Goal: Task Accomplishment & Management: Manage account settings

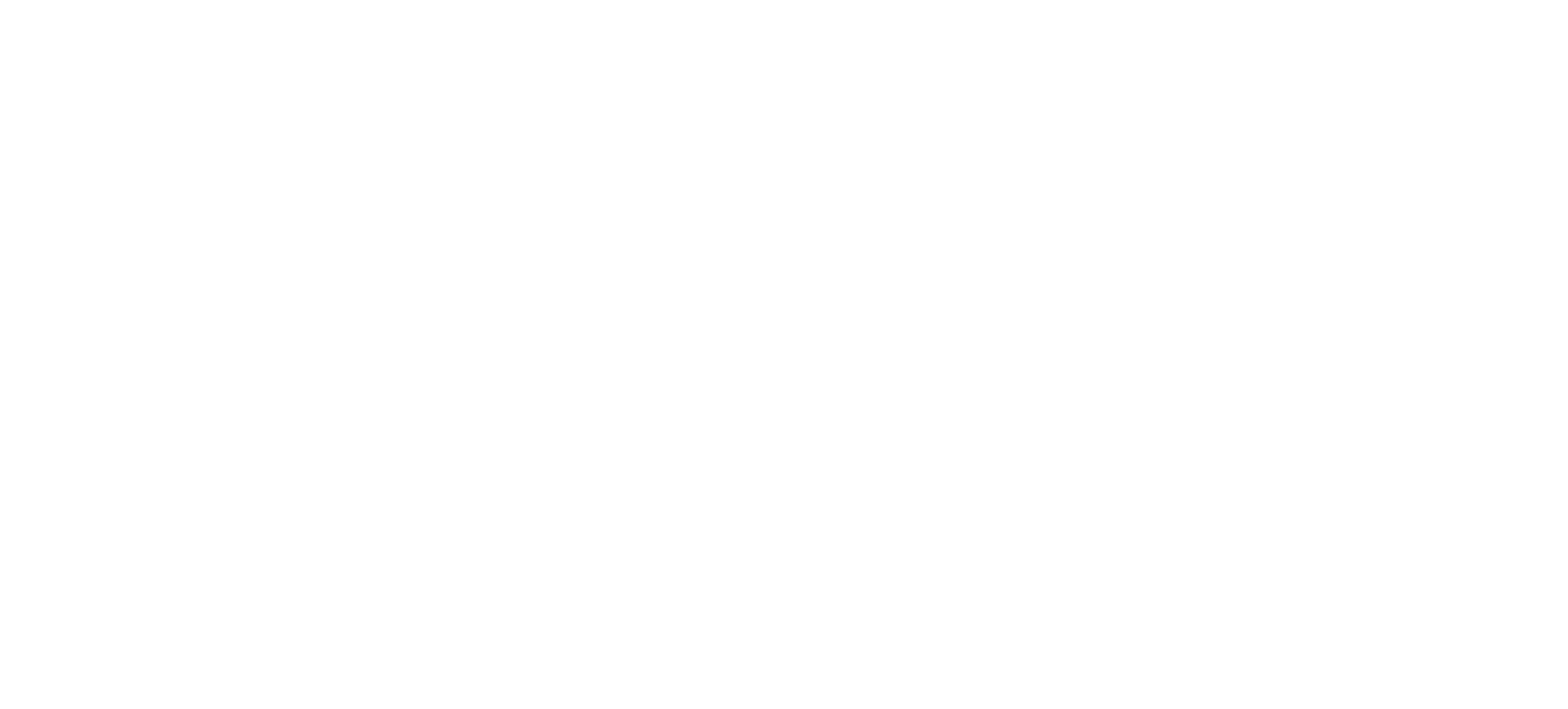
select select "*"
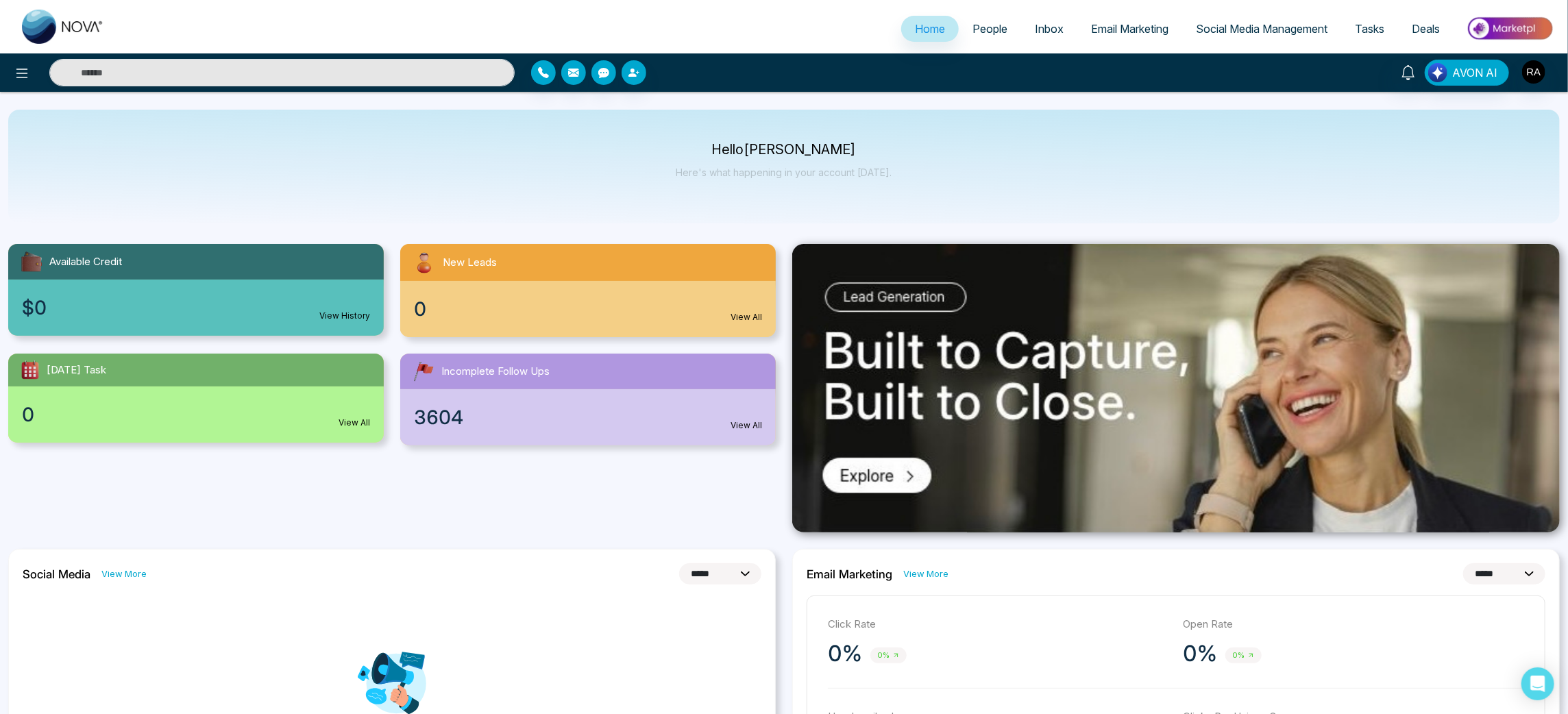
click at [1101, 26] on span "Email Marketing" at bounding box center [1130, 29] width 78 height 14
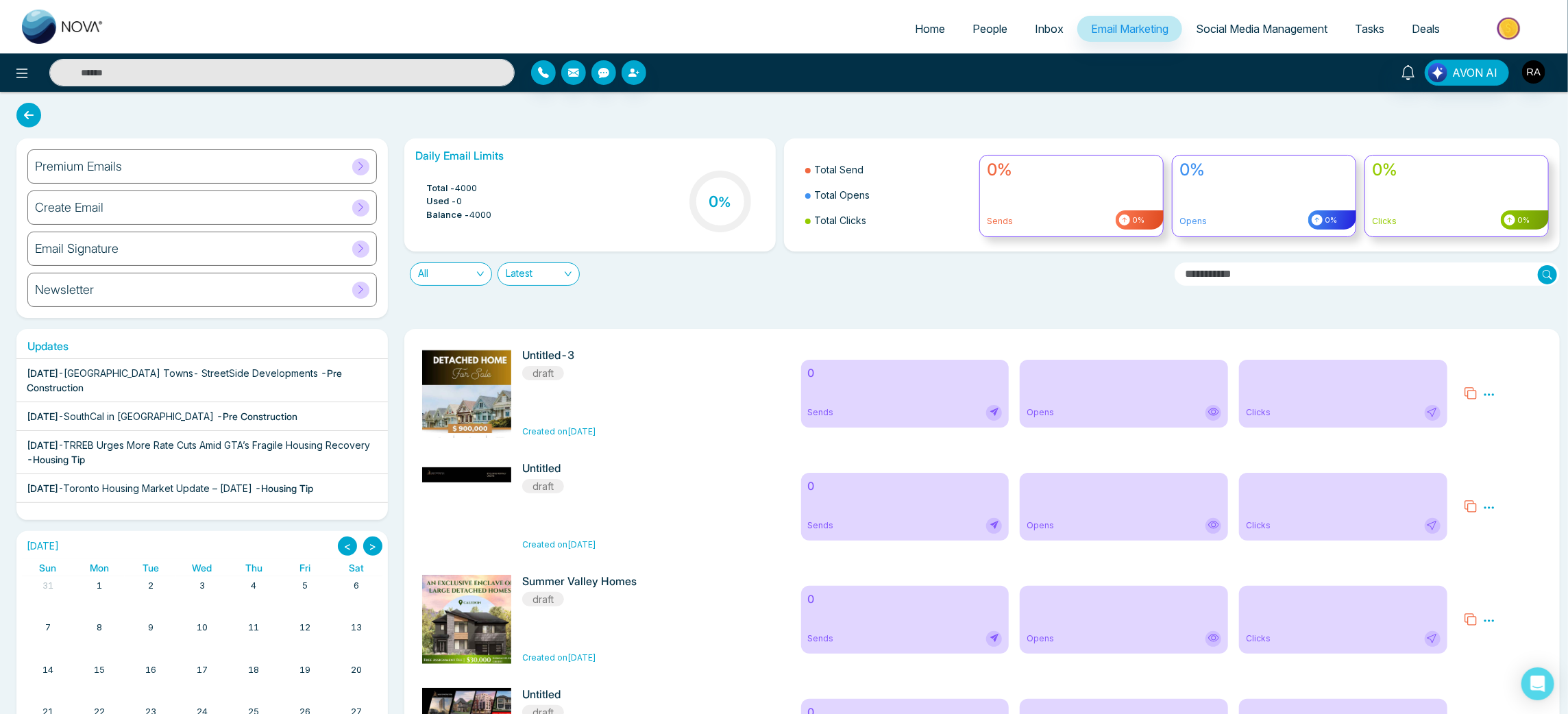
click at [150, 163] on div "Premium Emails" at bounding box center [202, 166] width 350 height 34
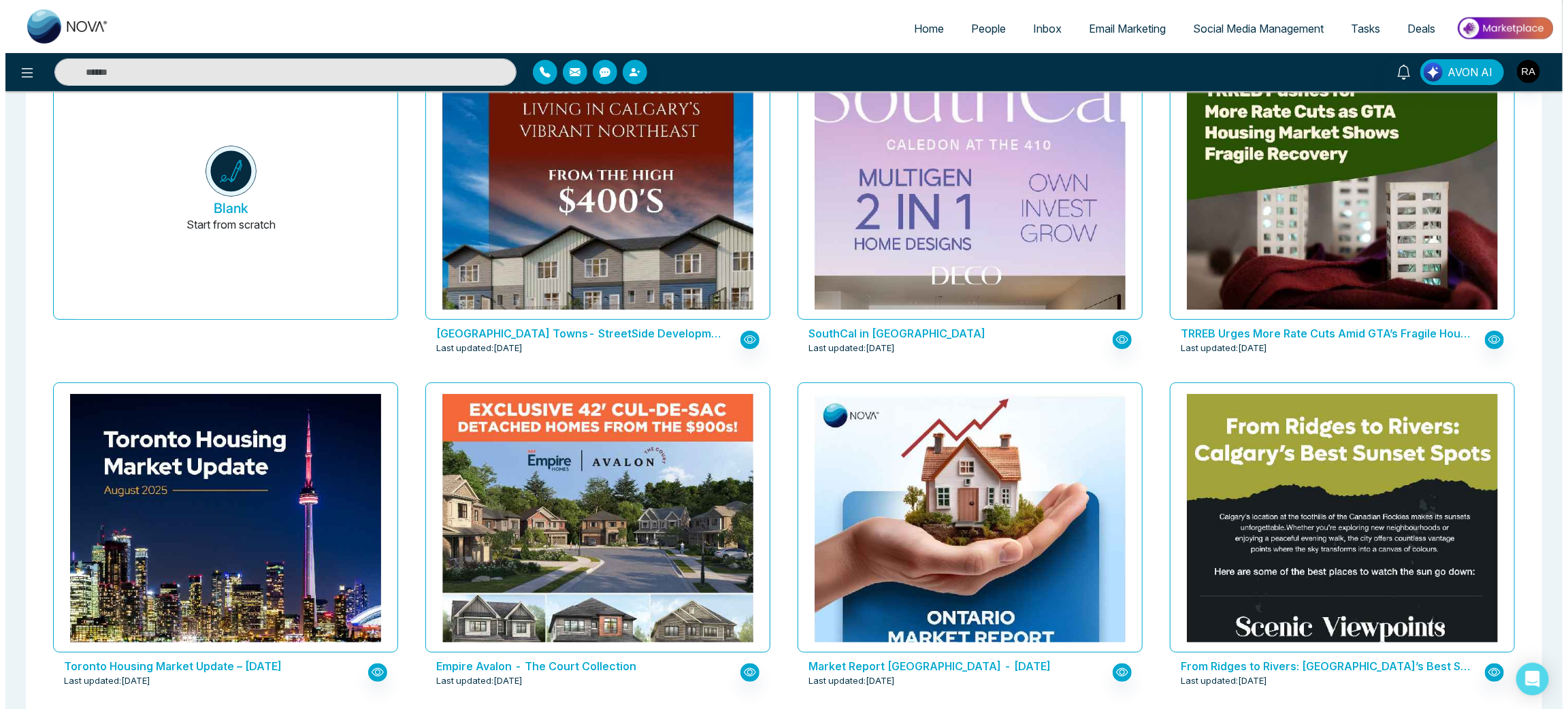
scroll to position [204, 0]
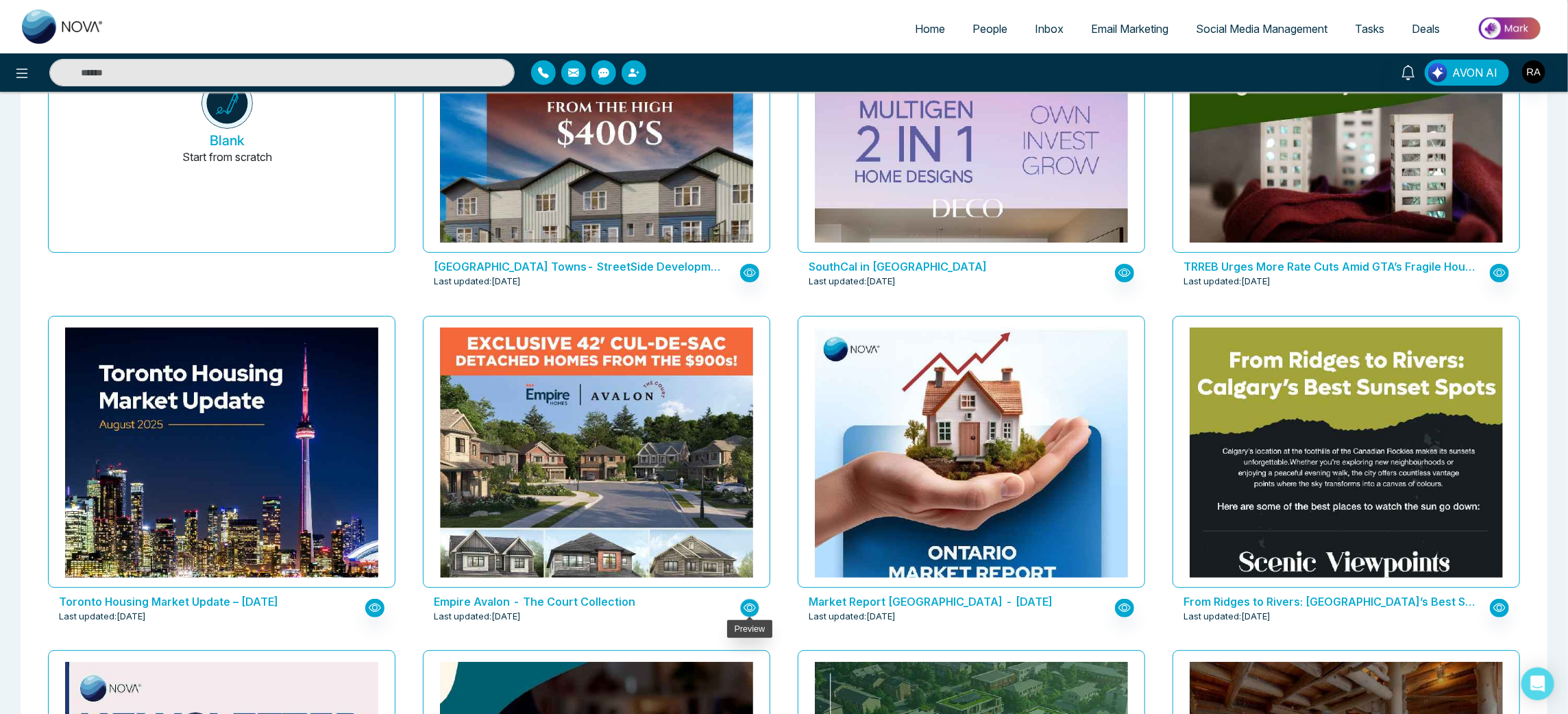
click at [746, 607] on icon "button" at bounding box center [749, 607] width 12 height 12
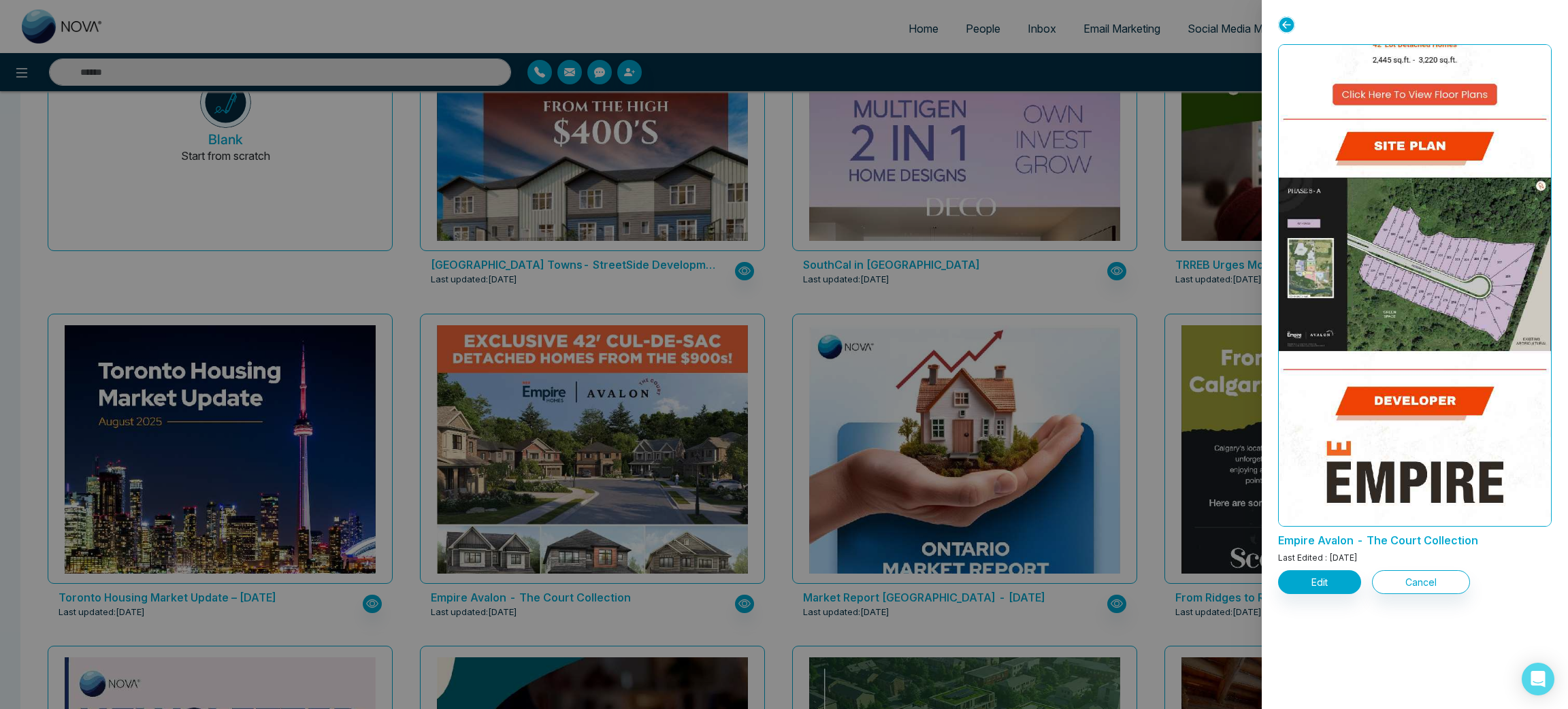
scroll to position [1019, 0]
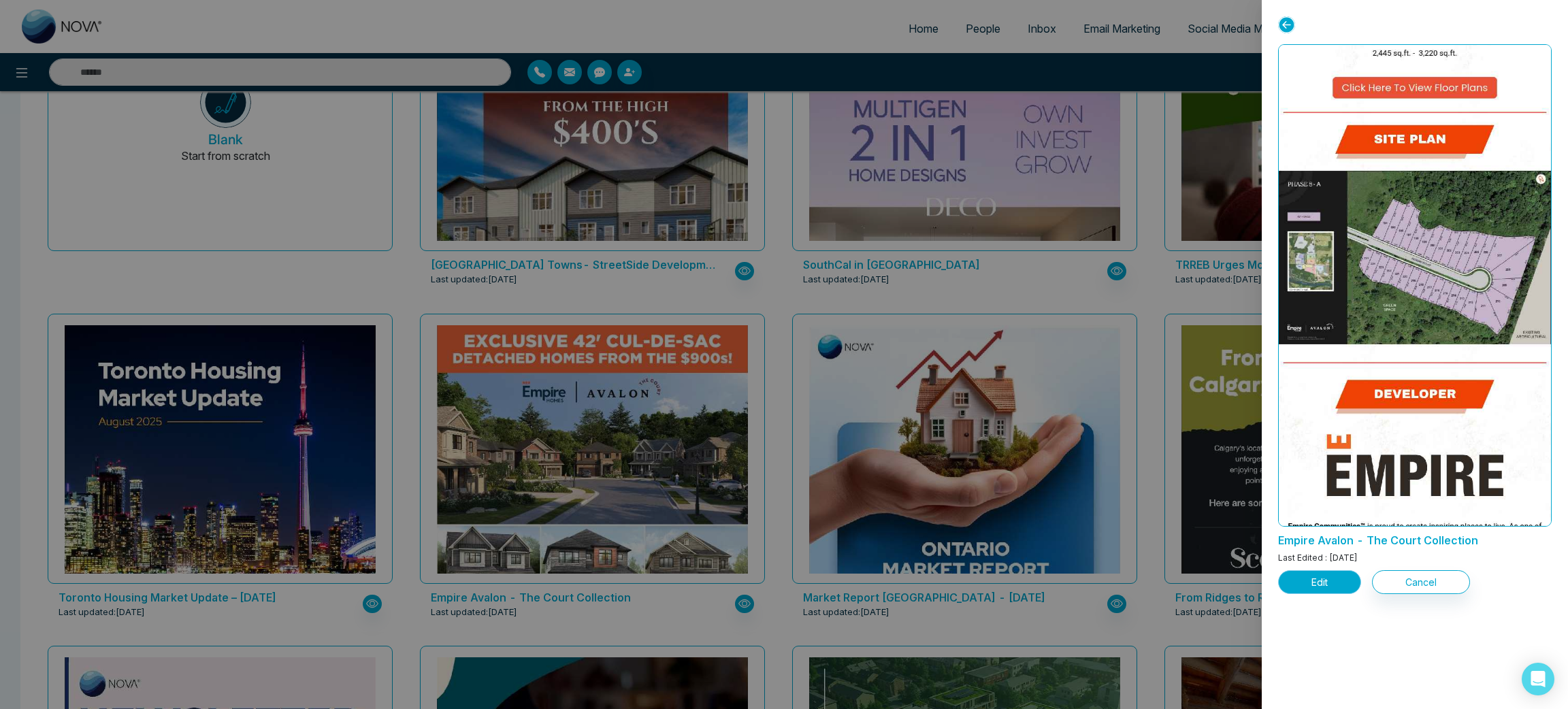
click at [1326, 584] on button "Edit" at bounding box center [1320, 582] width 83 height 24
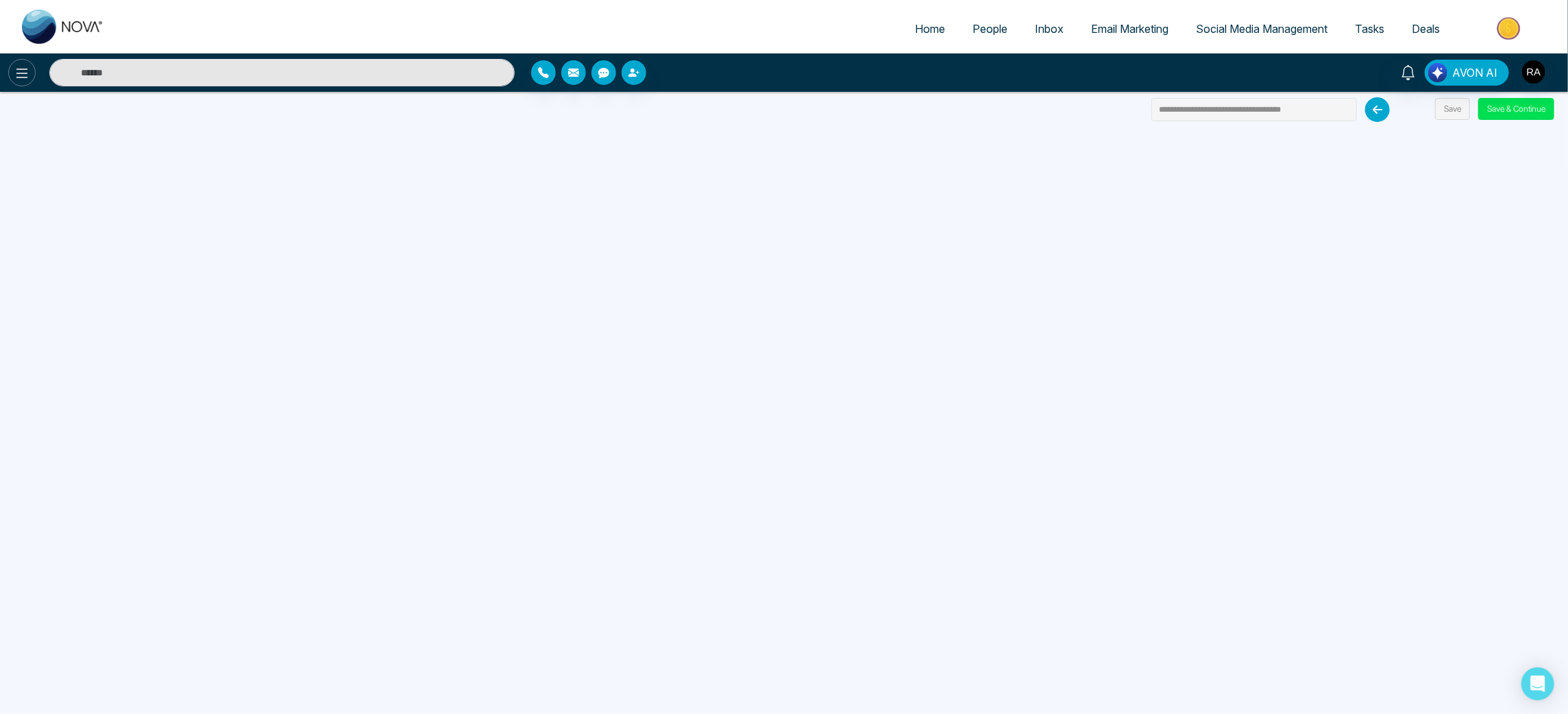
click at [18, 73] on icon at bounding box center [22, 73] width 12 height 9
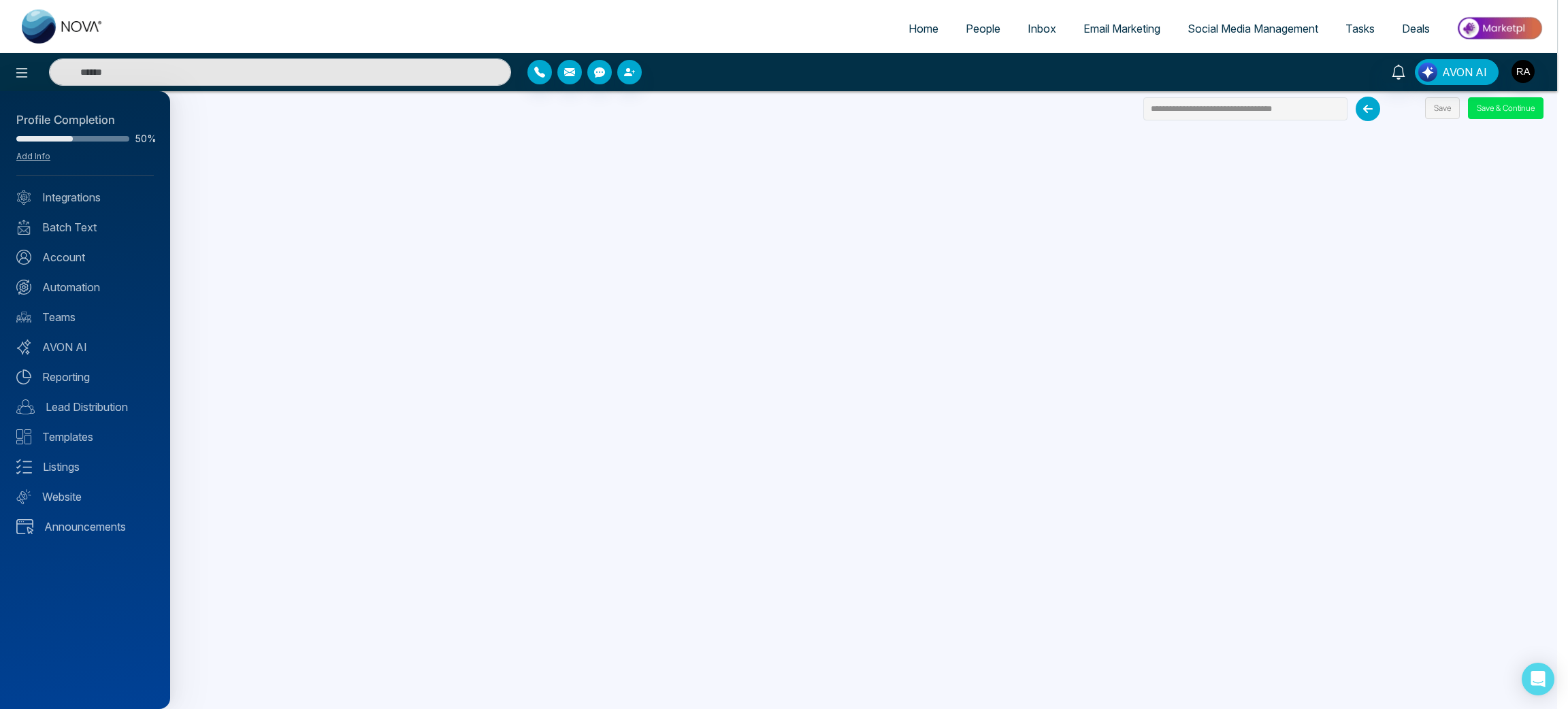
click at [24, 76] on div at bounding box center [784, 354] width 1568 height 709
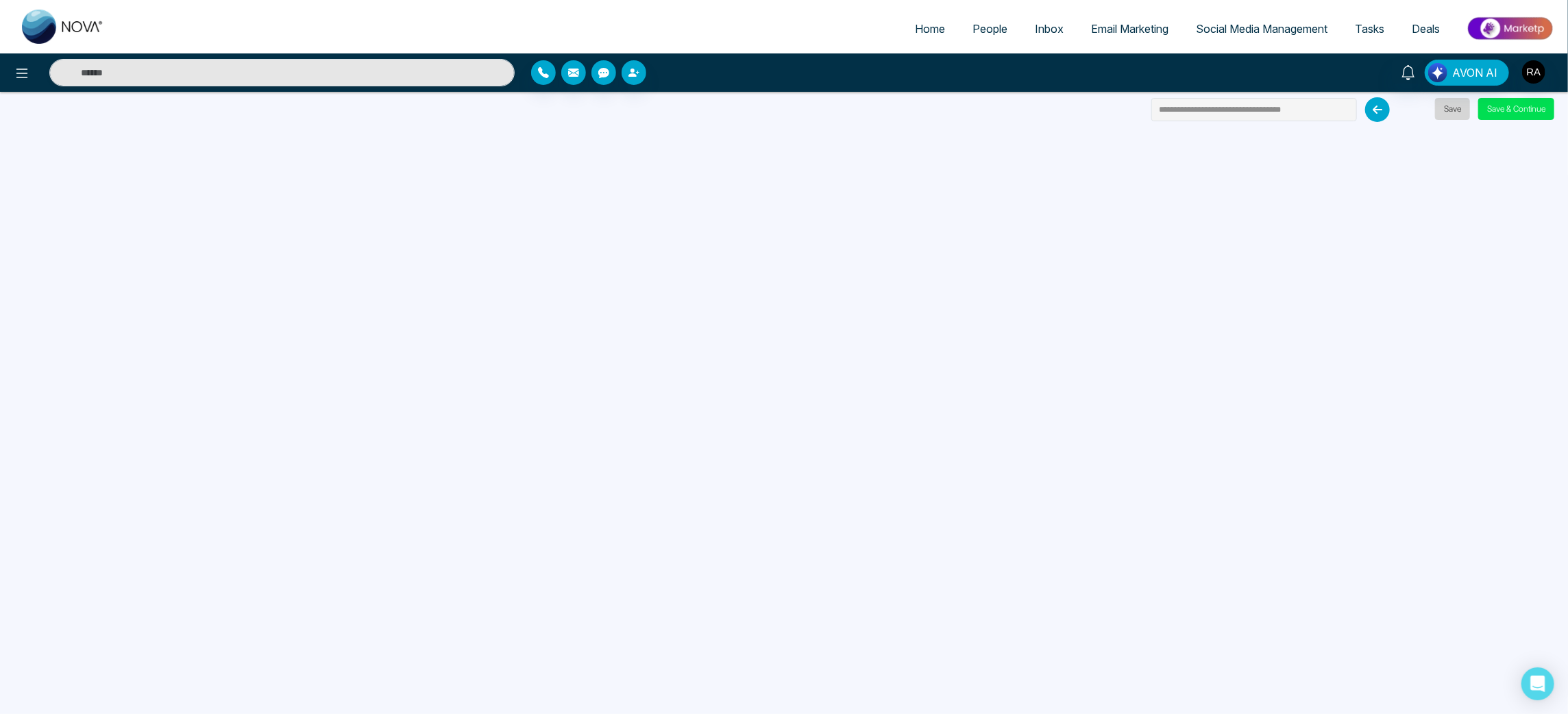
click at [1454, 102] on button "Save" at bounding box center [1453, 109] width 35 height 22
click at [923, 26] on span "Home" at bounding box center [929, 29] width 30 height 14
select select "*"
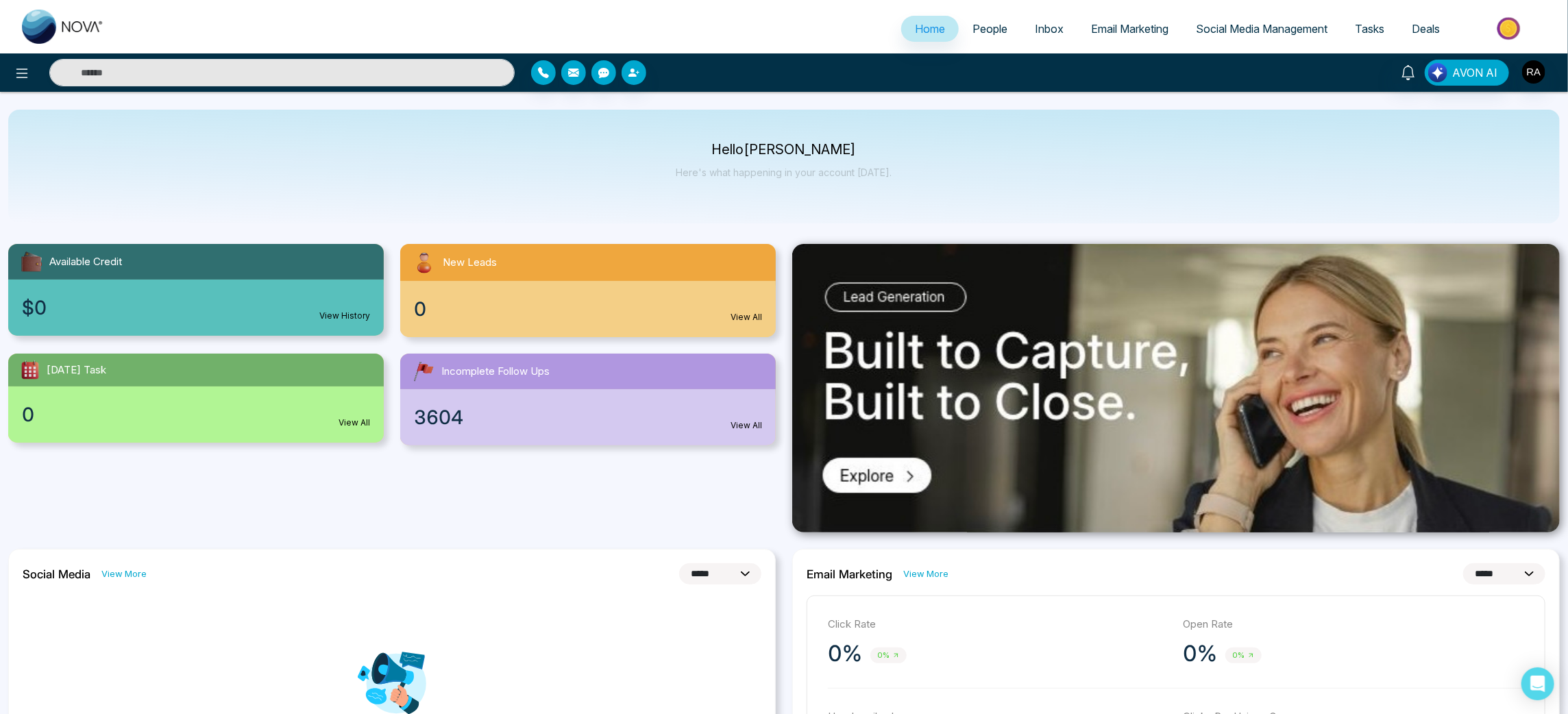
click at [1115, 22] on span "Email Marketing" at bounding box center [1130, 29] width 78 height 14
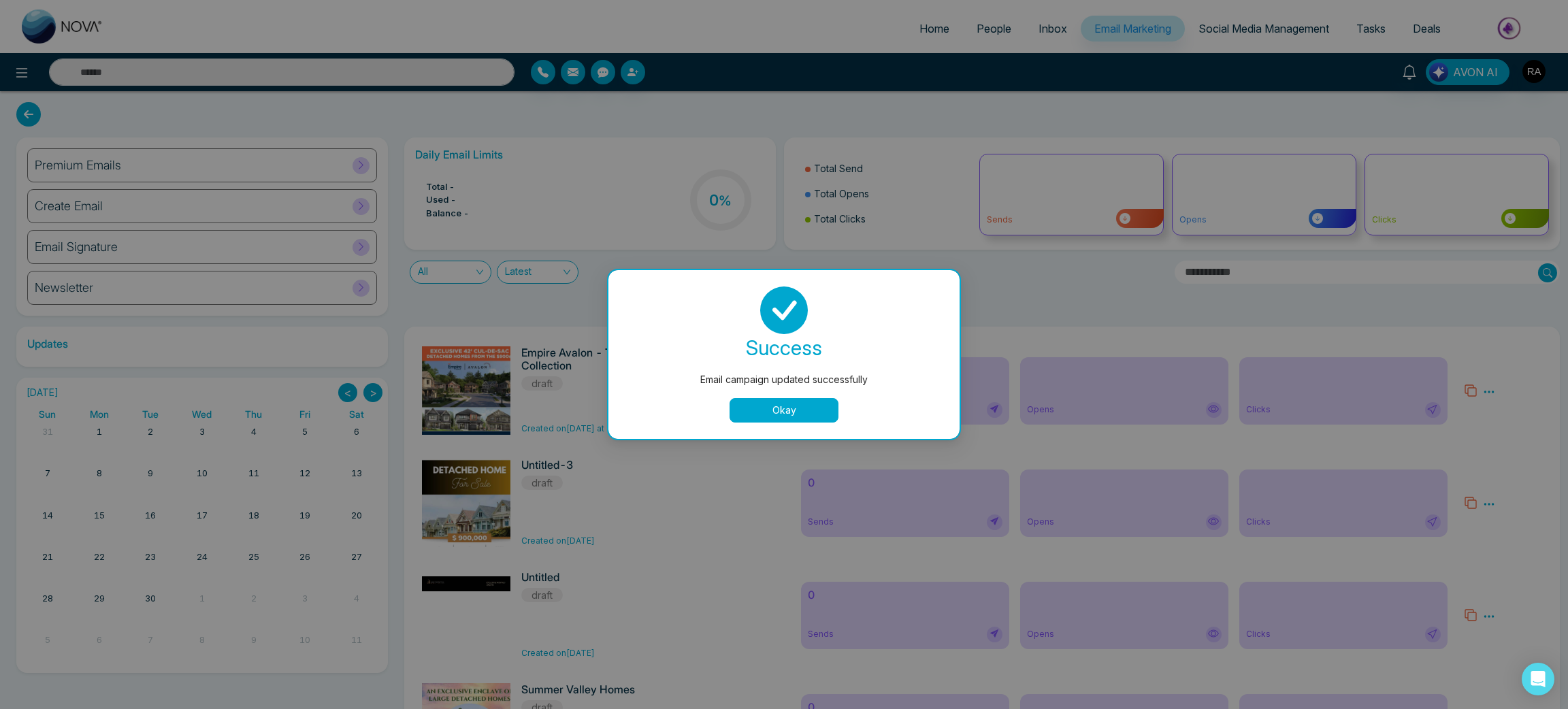
click at [811, 408] on button "Okay" at bounding box center [784, 409] width 109 height 25
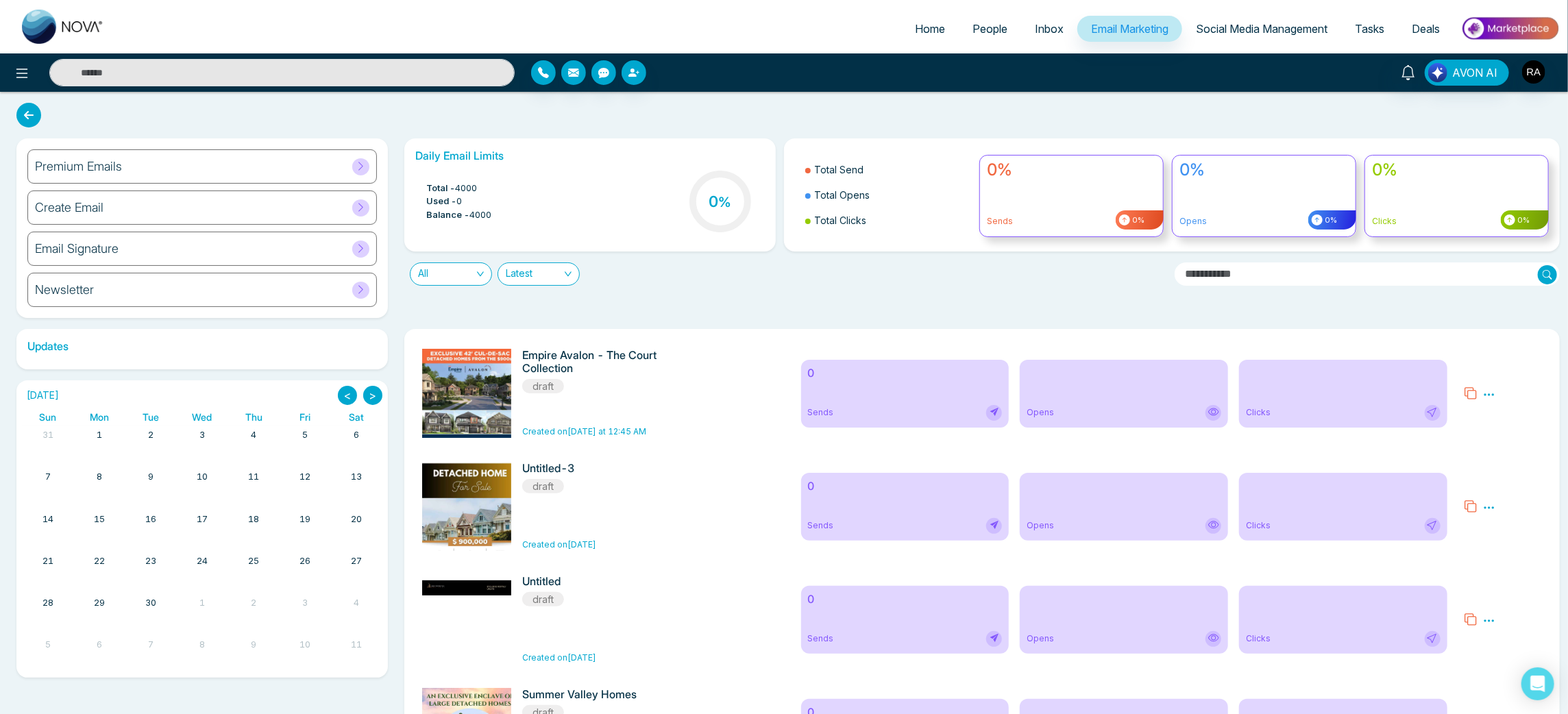
click at [1490, 393] on icon at bounding box center [1489, 394] width 12 height 12
click at [1520, 450] on span "Delete" at bounding box center [1509, 454] width 30 height 12
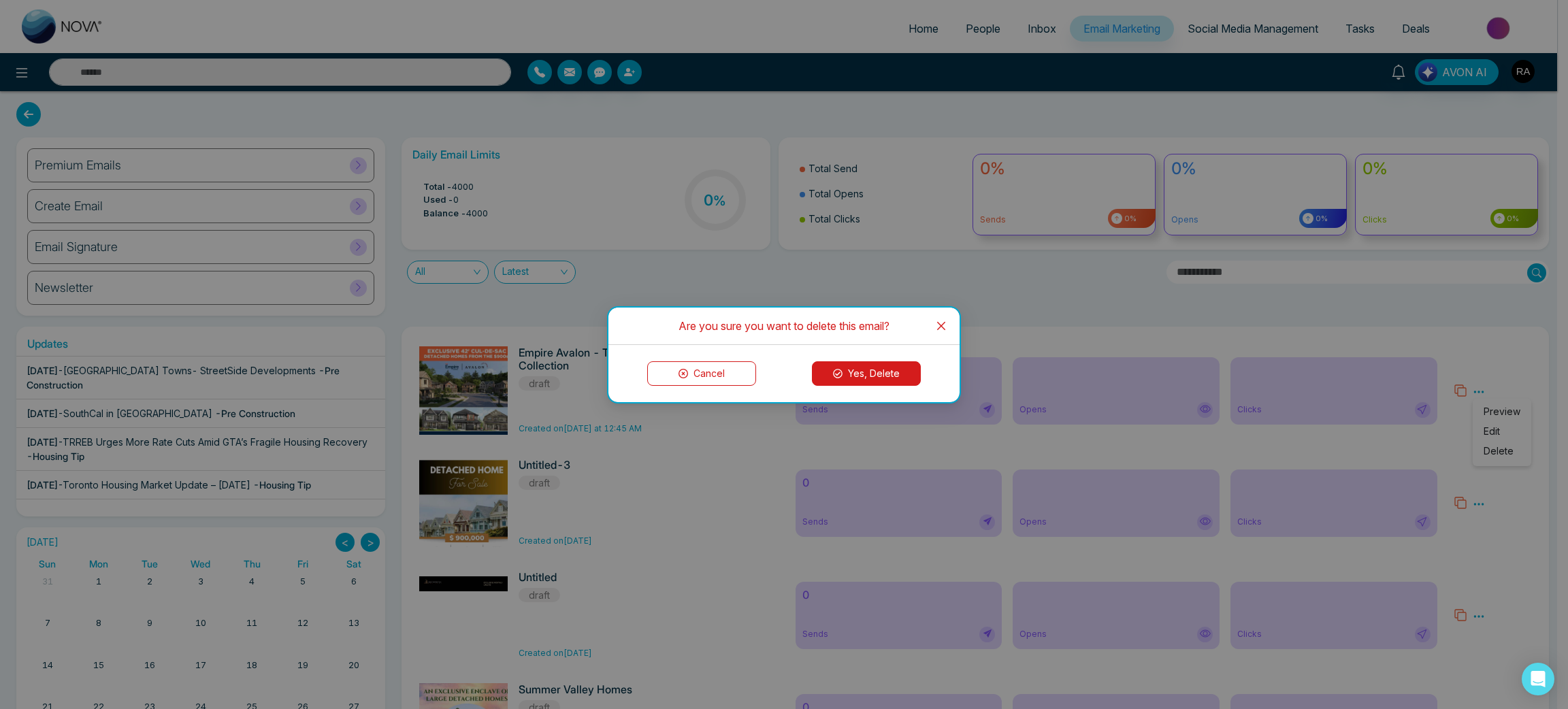
click at [860, 367] on button "Yes, Delete" at bounding box center [866, 373] width 109 height 25
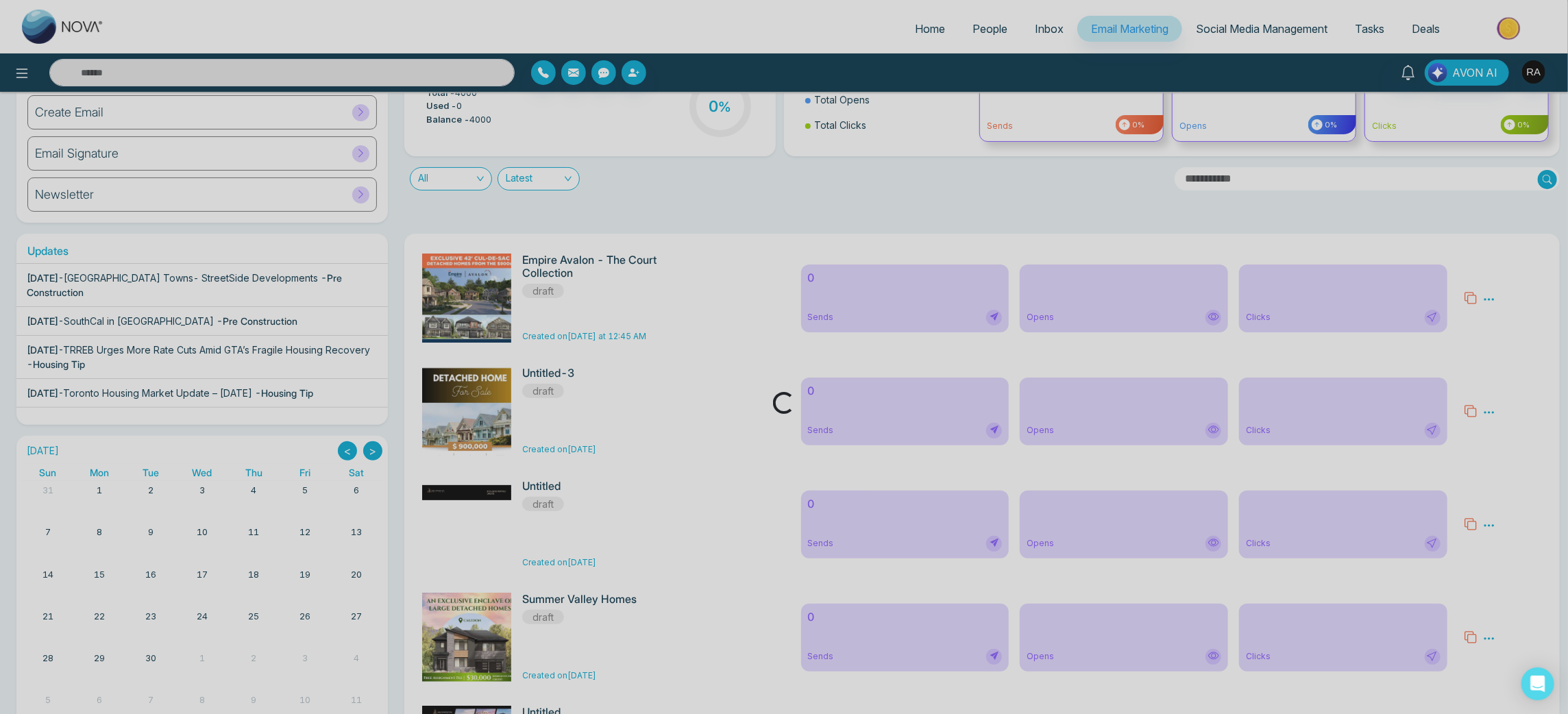
scroll to position [102, 0]
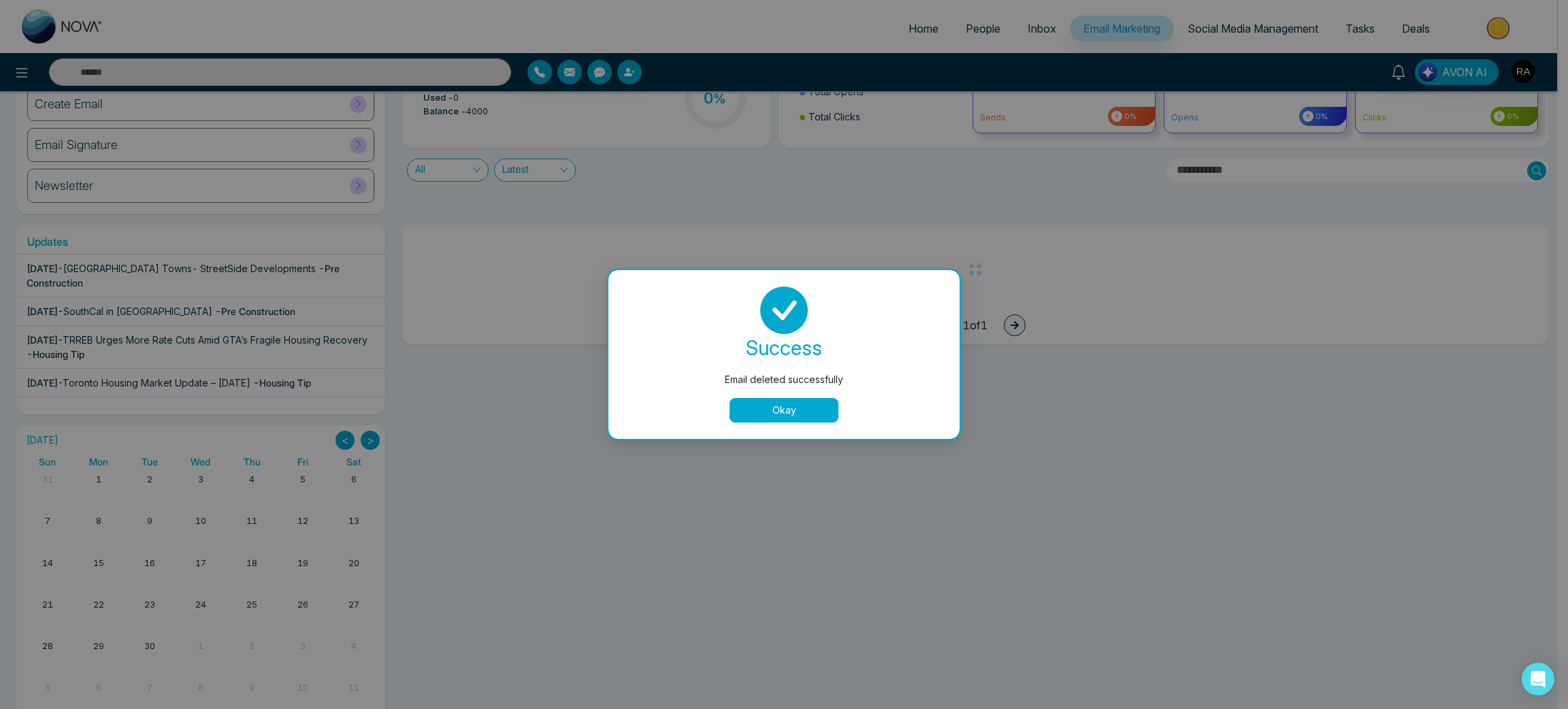
click at [824, 414] on button "Okay" at bounding box center [784, 409] width 109 height 25
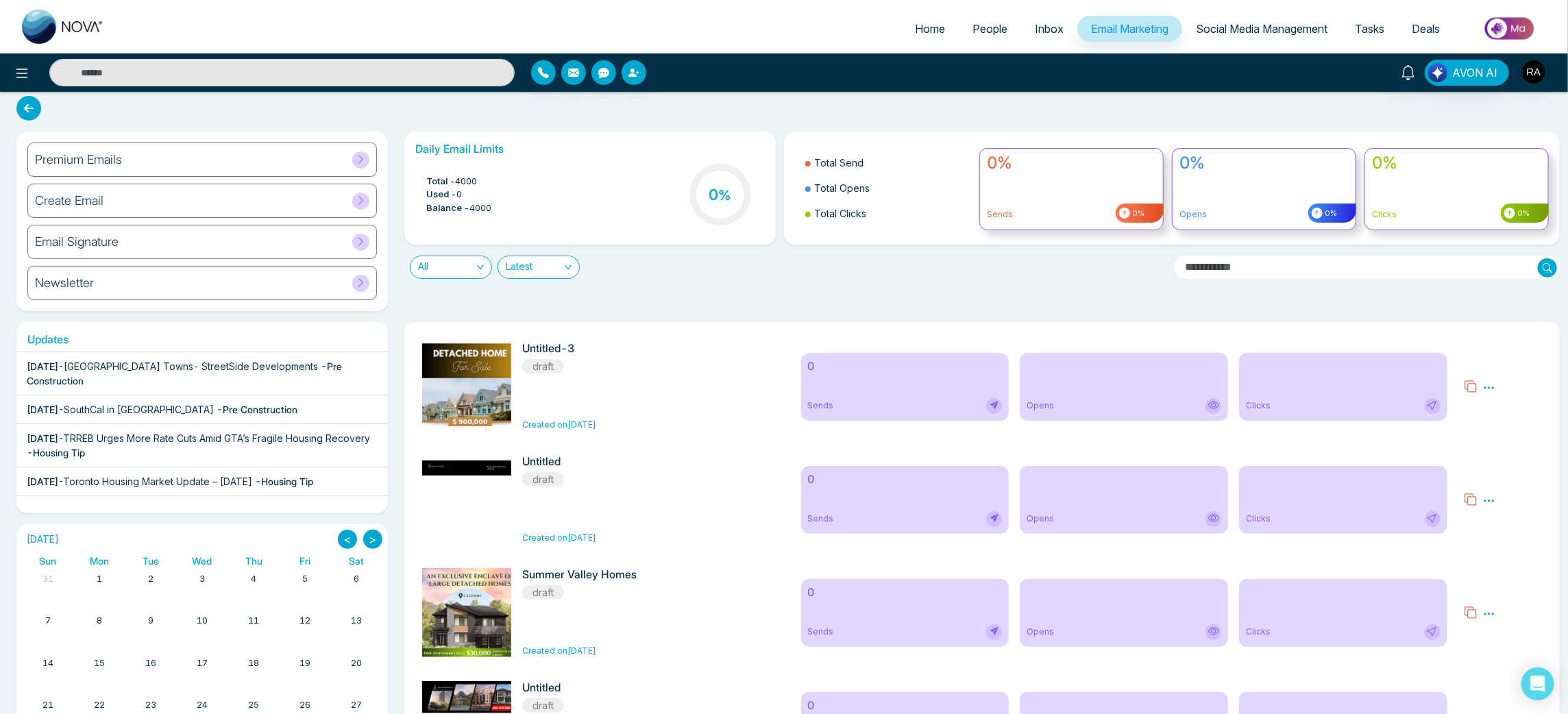
scroll to position [0, 0]
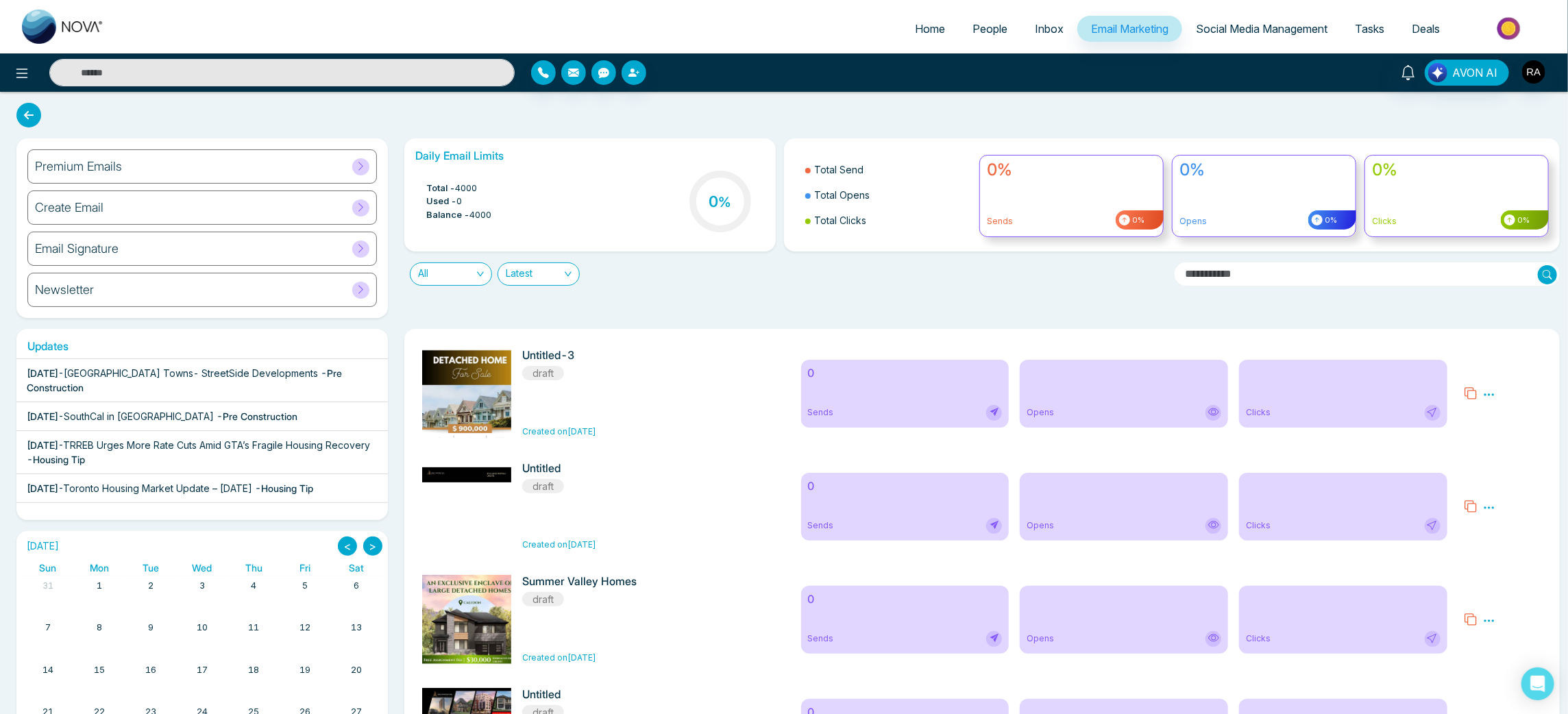
click at [186, 167] on div "Premium Emails" at bounding box center [202, 166] width 350 height 34
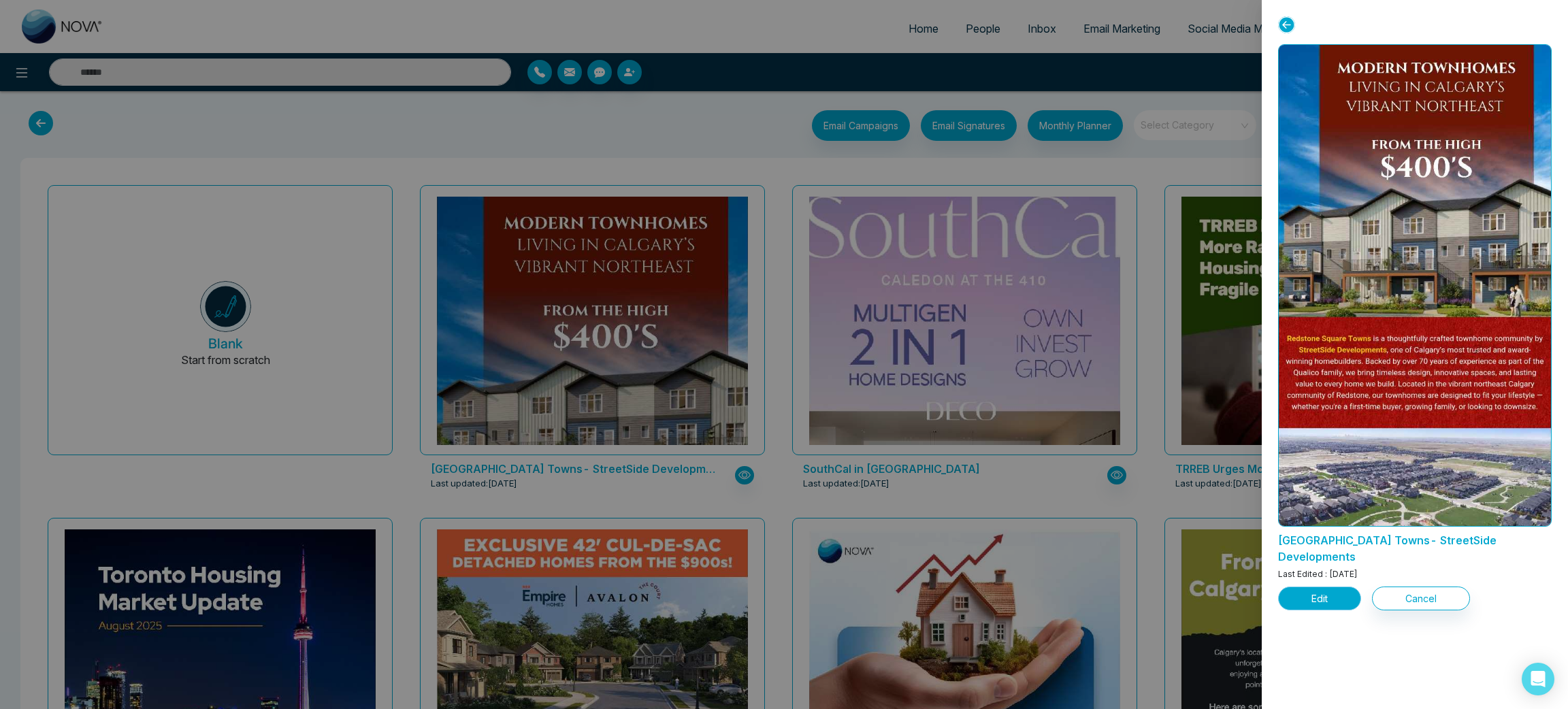
click at [1310, 586] on button "Edit" at bounding box center [1320, 598] width 83 height 24
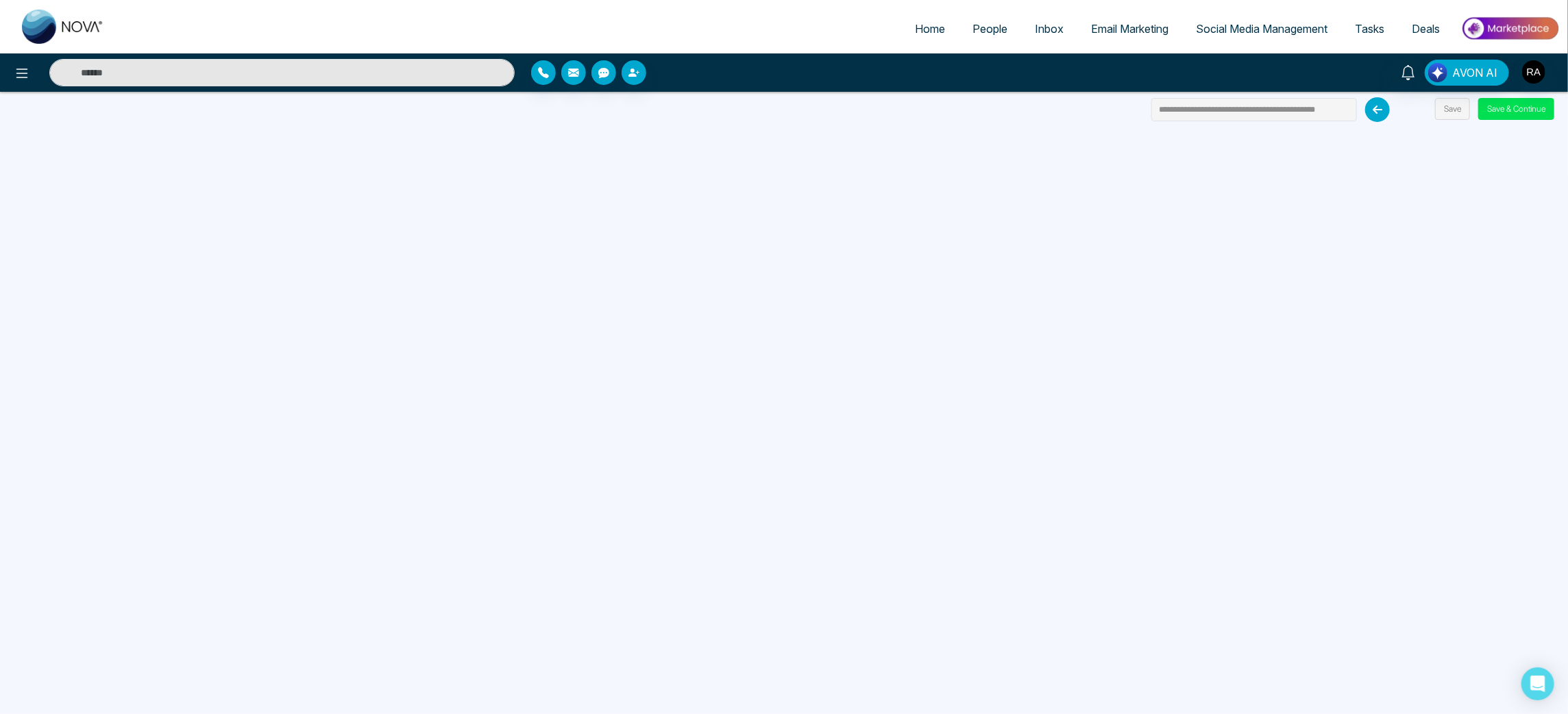
click at [1122, 30] on span "Email Marketing" at bounding box center [1130, 29] width 78 height 14
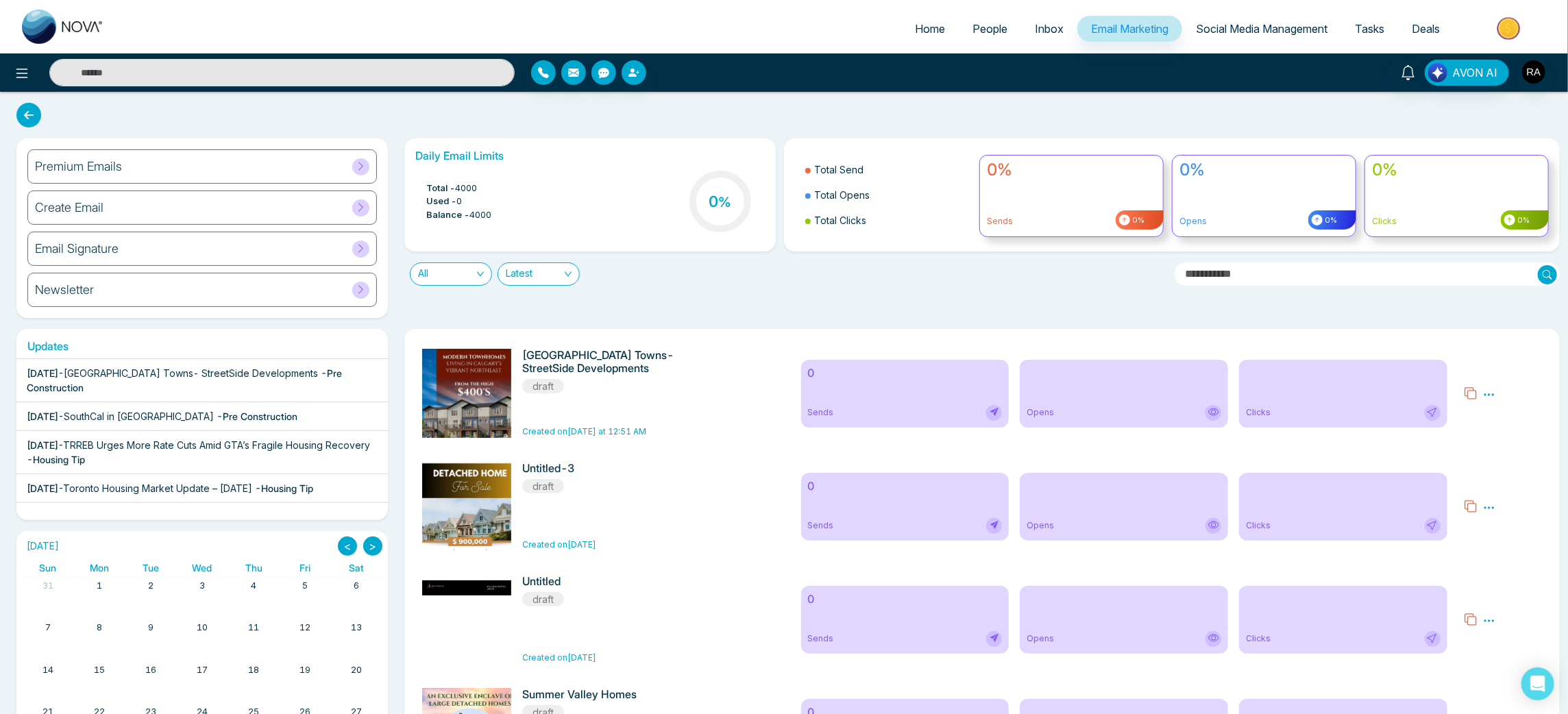
click at [1492, 393] on icon at bounding box center [1489, 394] width 10 height 2
click at [1511, 457] on span "Delete" at bounding box center [1509, 454] width 30 height 12
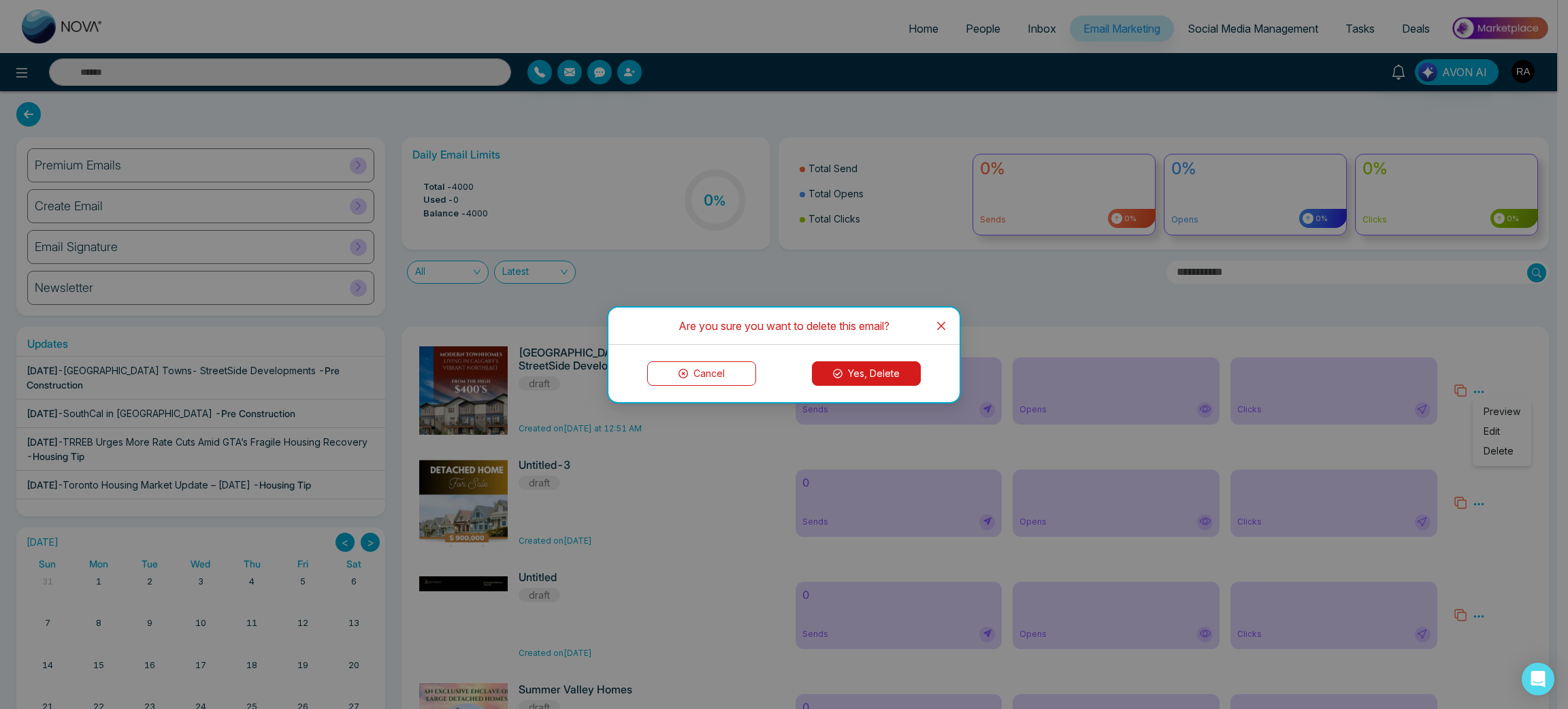
click at [882, 376] on button "Yes, Delete" at bounding box center [866, 373] width 109 height 25
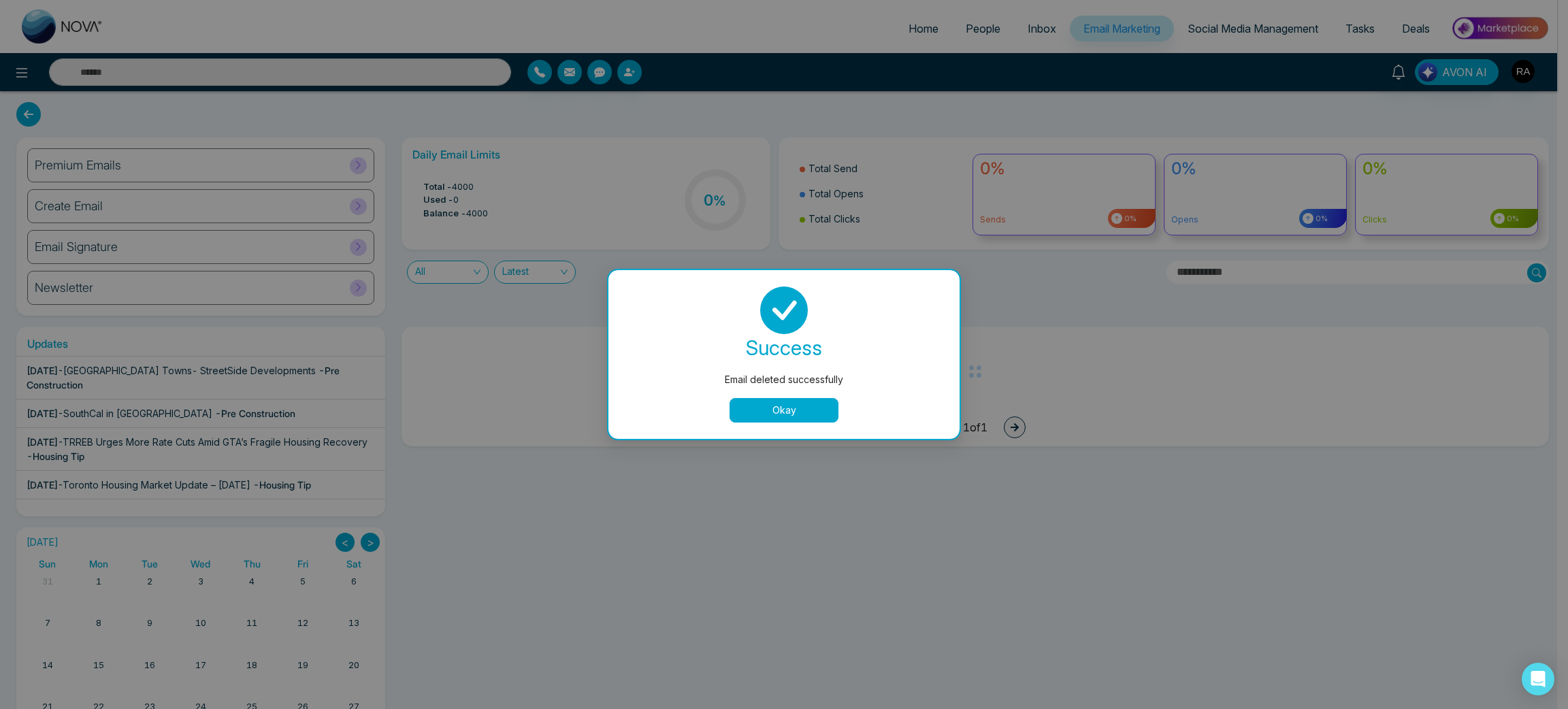
drag, startPoint x: 821, startPoint y: 409, endPoint x: 787, endPoint y: 409, distance: 34.0
click at [820, 409] on button "Okay" at bounding box center [784, 409] width 109 height 25
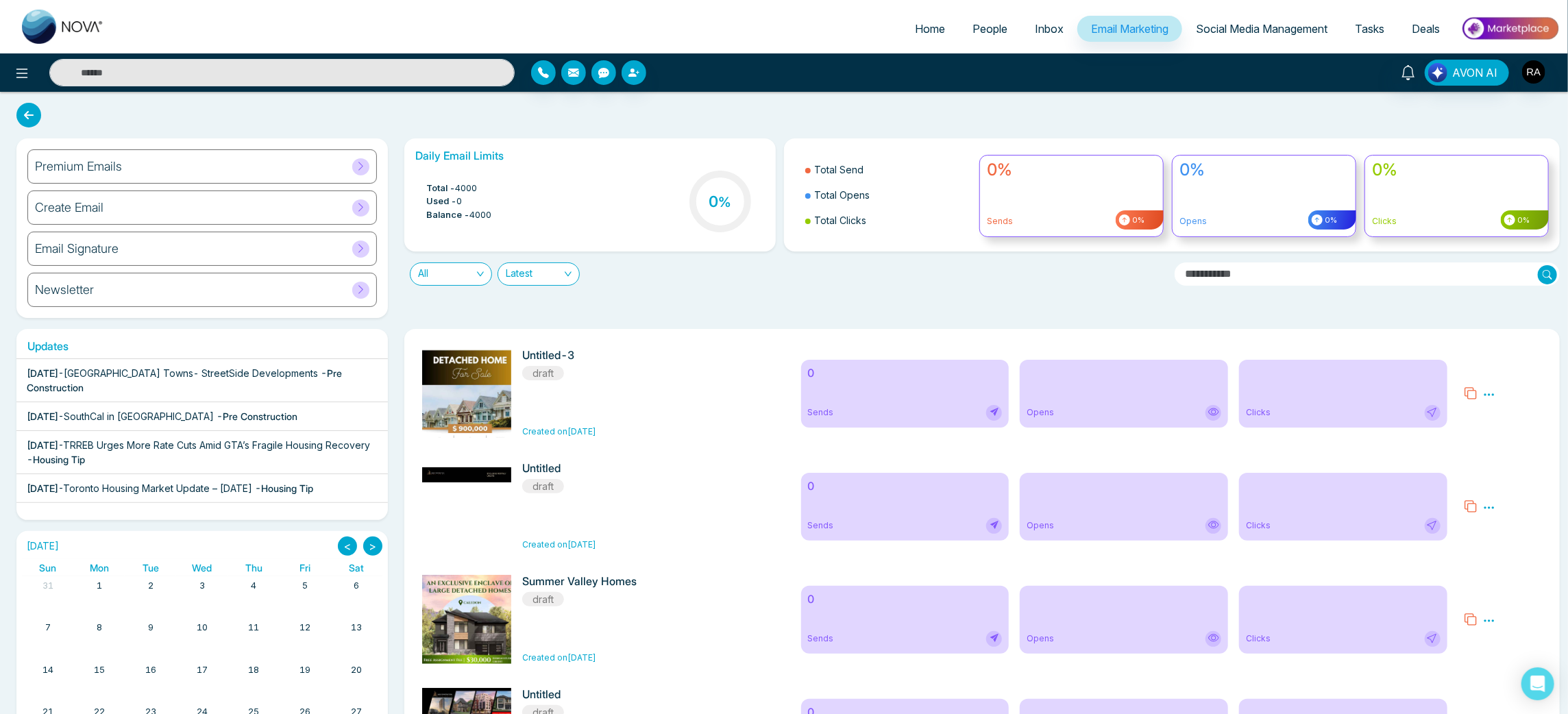
click at [247, 415] on span "- Pre Construction" at bounding box center [257, 416] width 81 height 12
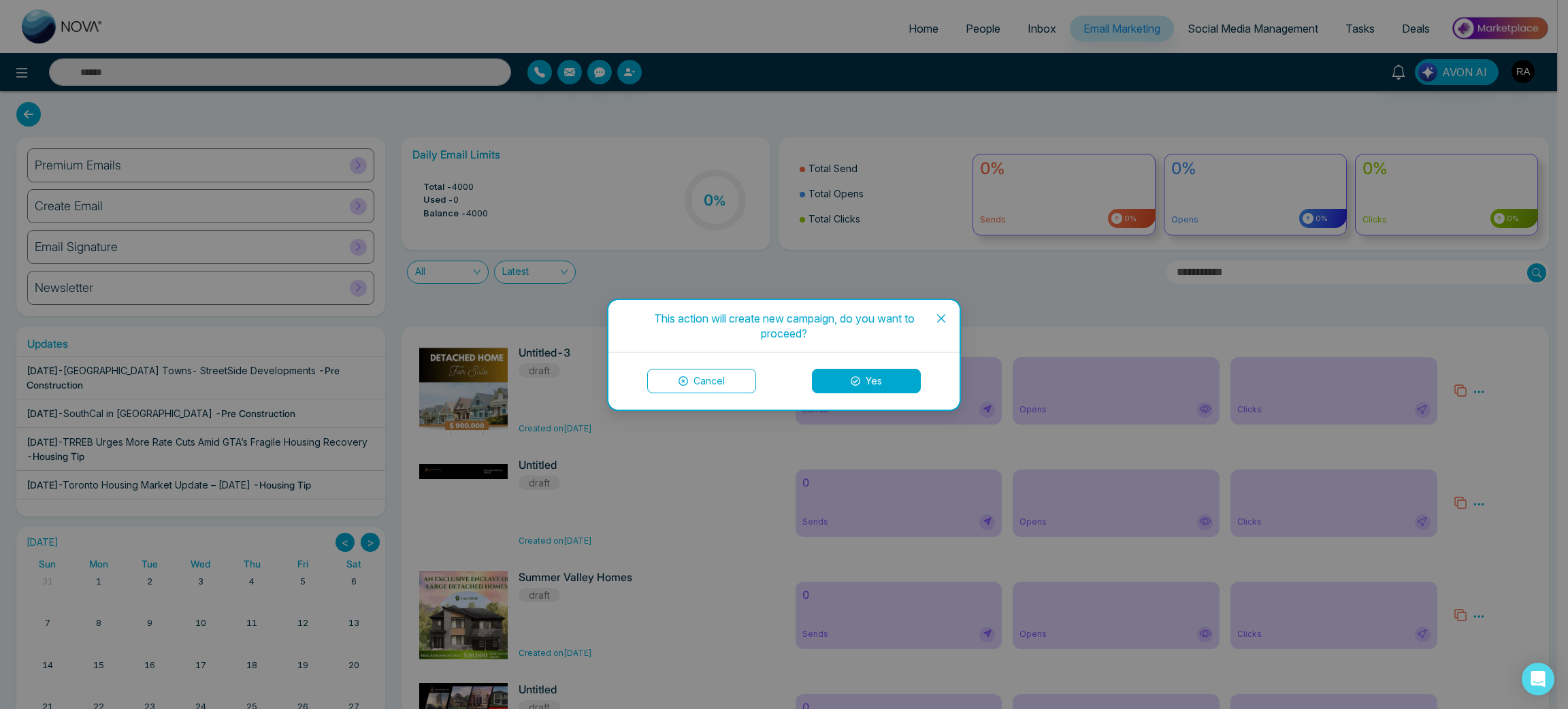
click at [879, 378] on button "Yes" at bounding box center [866, 380] width 109 height 25
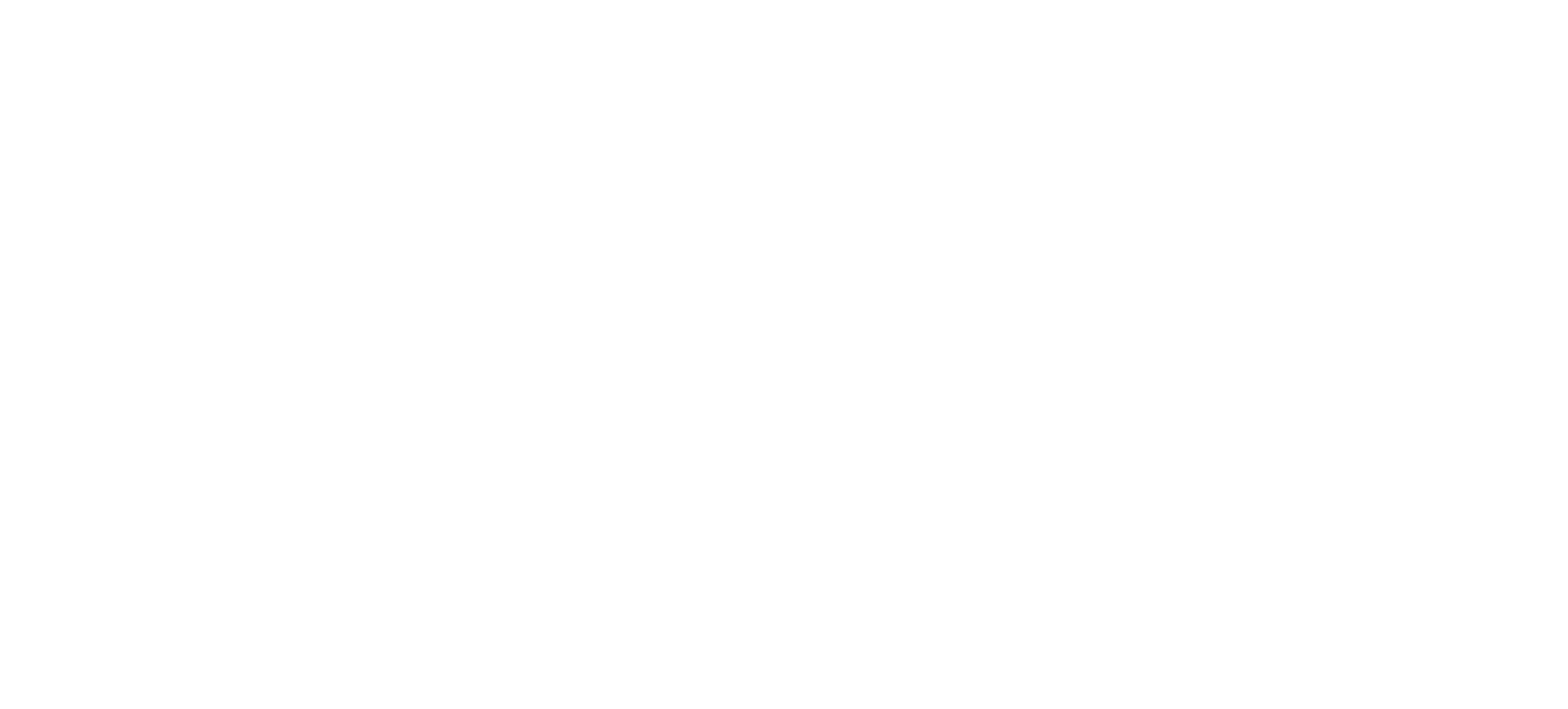
select select "*"
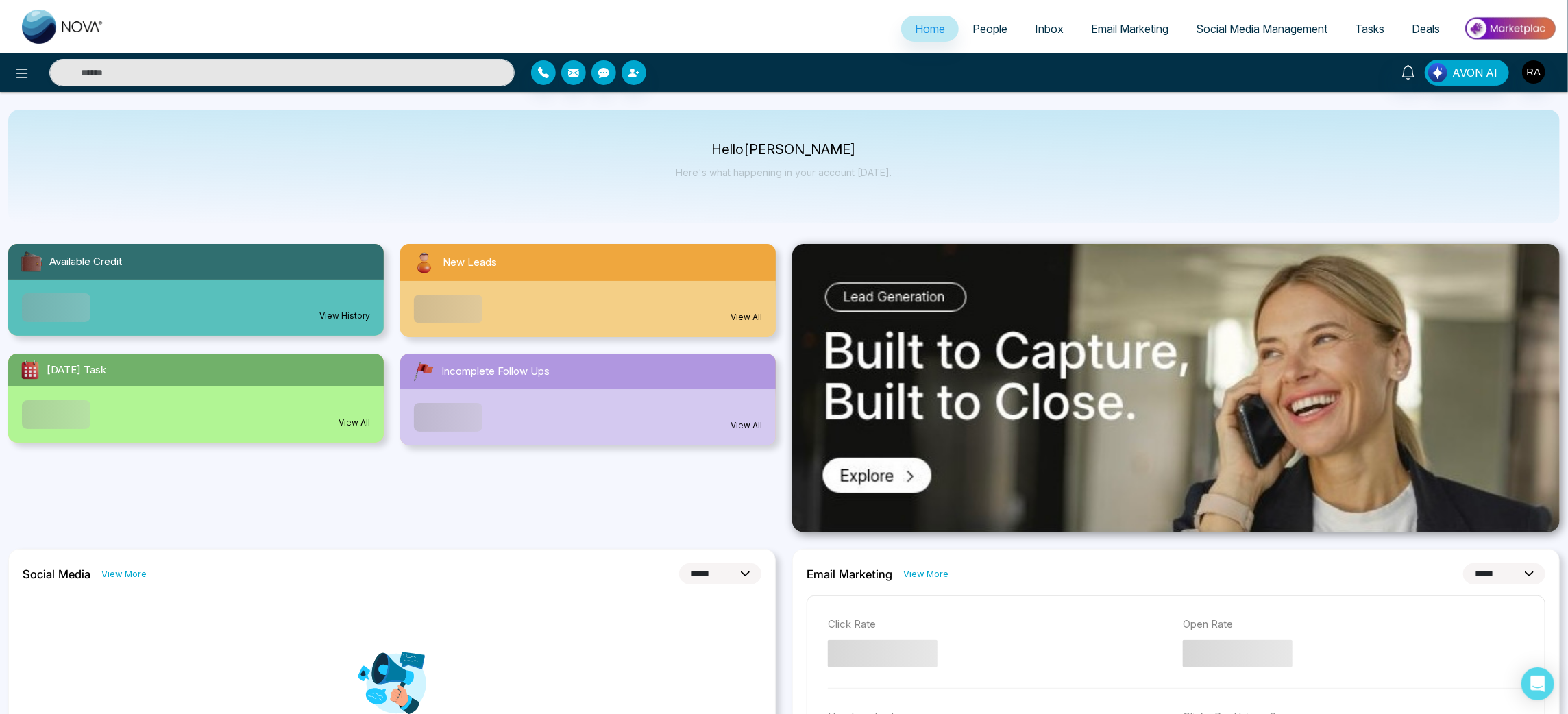
click at [1107, 18] on link "Email Marketing" at bounding box center [1130, 29] width 105 height 26
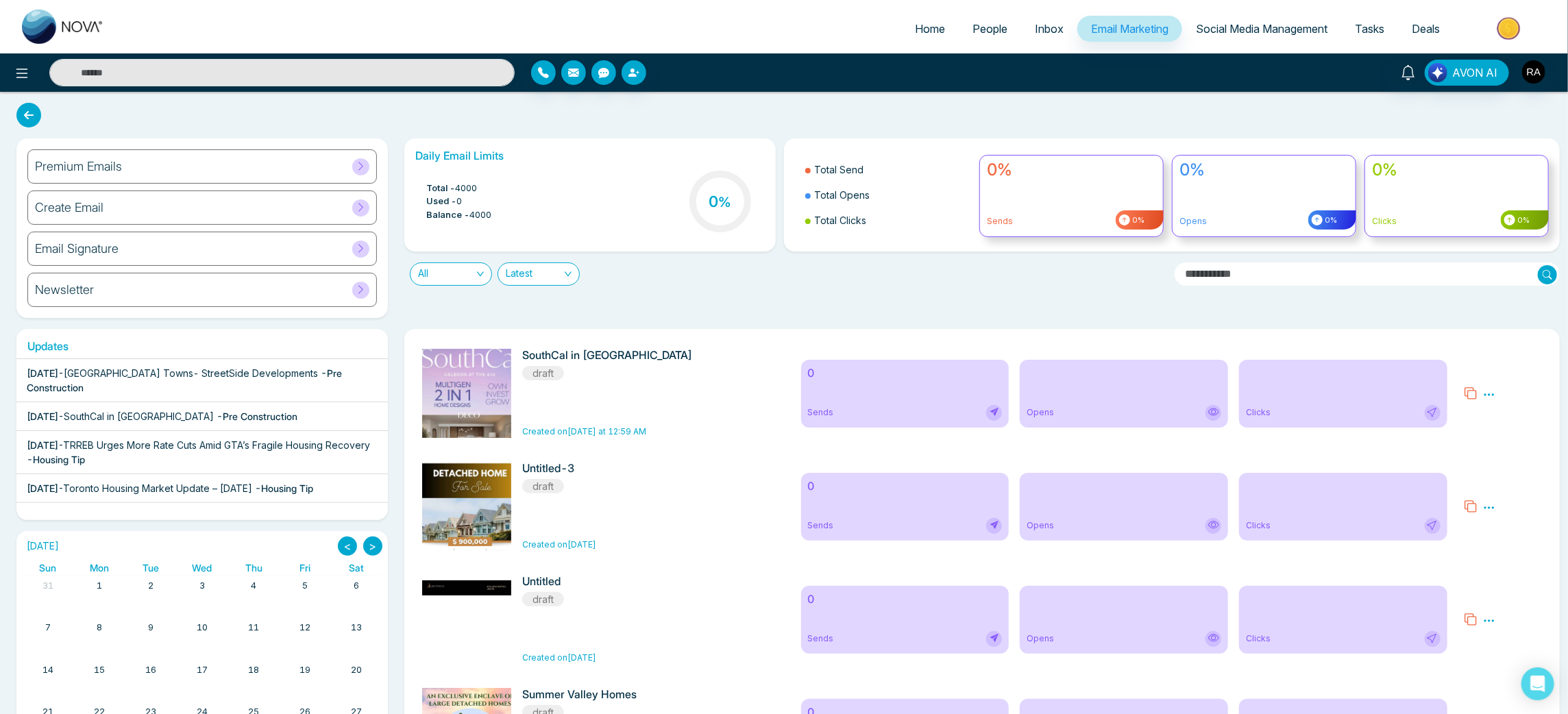
click at [1494, 393] on icon at bounding box center [1489, 394] width 12 height 12
click at [1502, 456] on span "Delete" at bounding box center [1509, 454] width 30 height 12
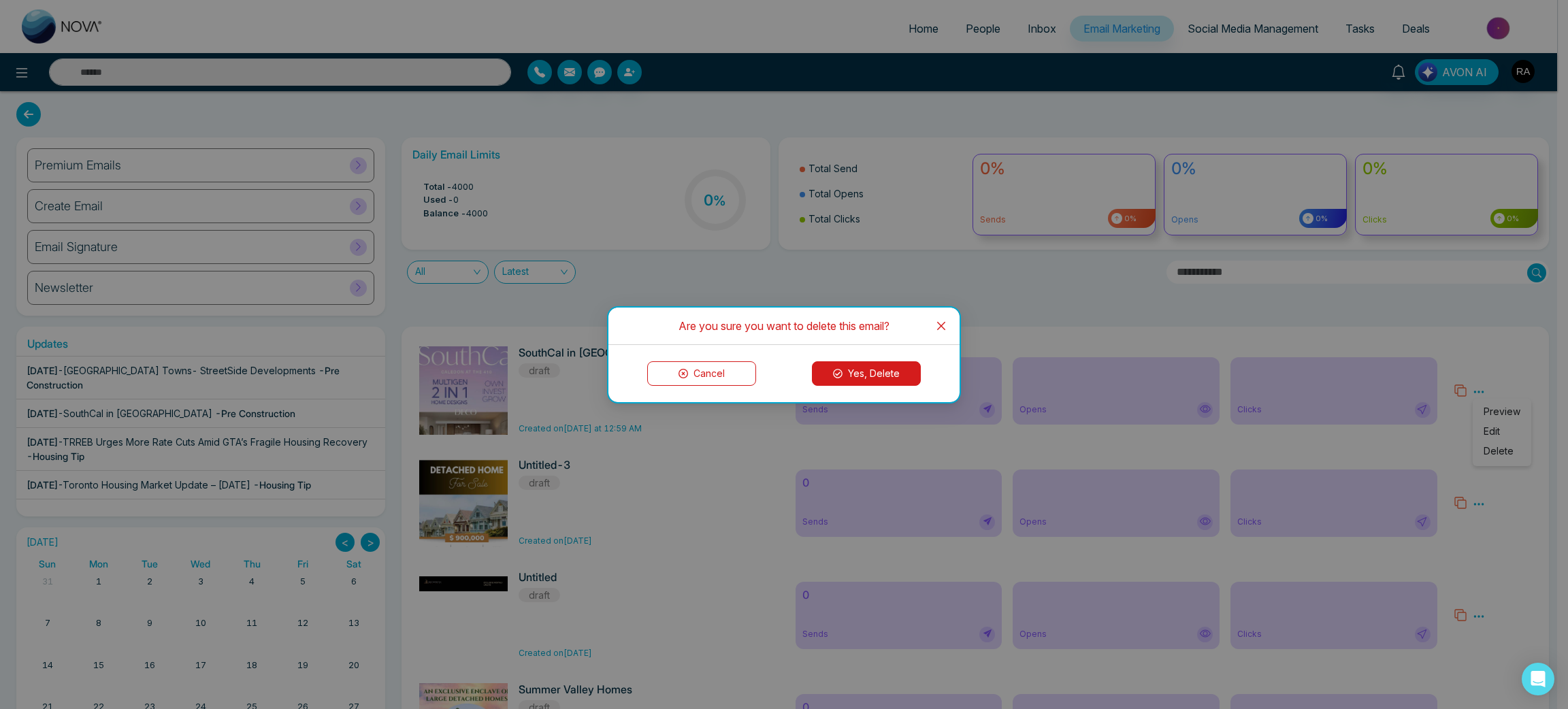
click at [859, 368] on button "Yes, Delete" at bounding box center [866, 373] width 109 height 25
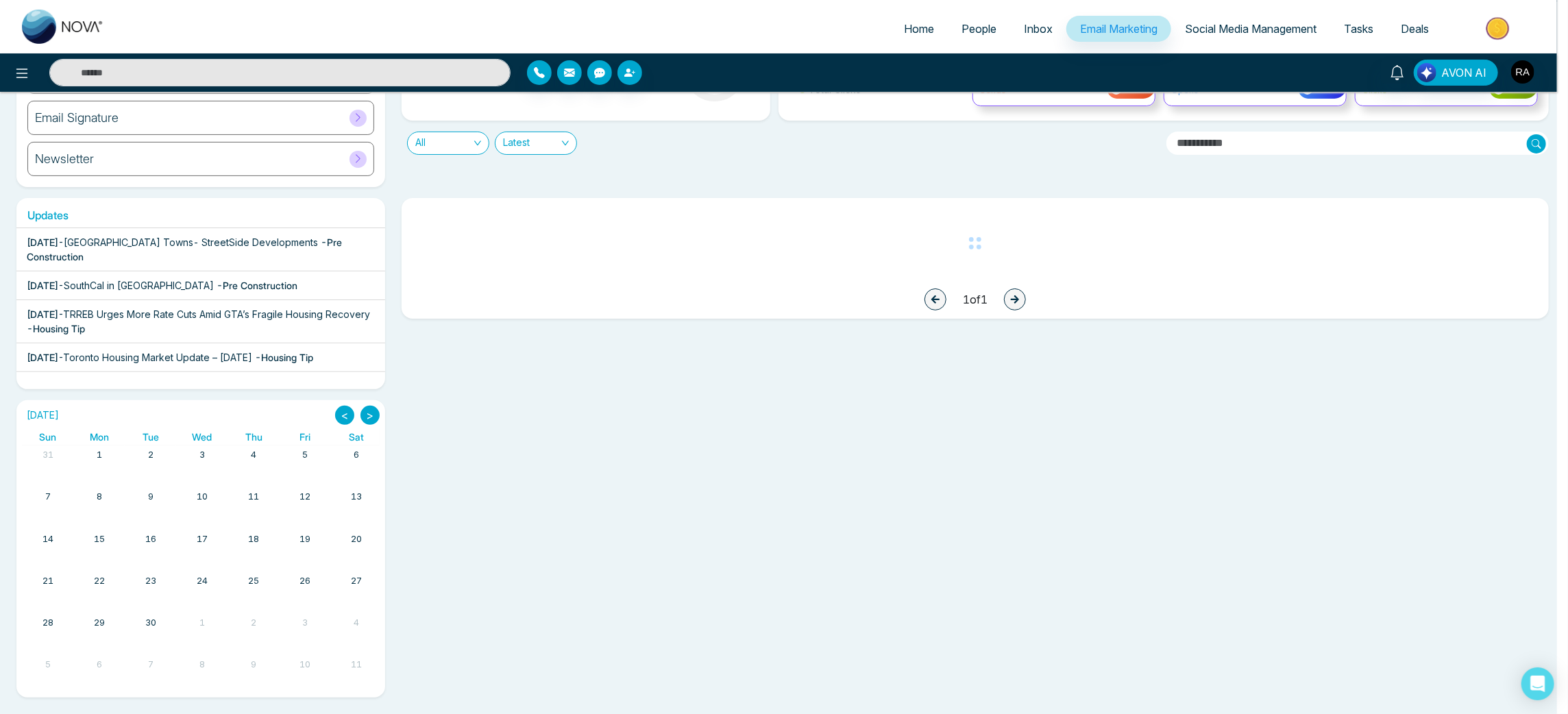
scroll to position [86, 0]
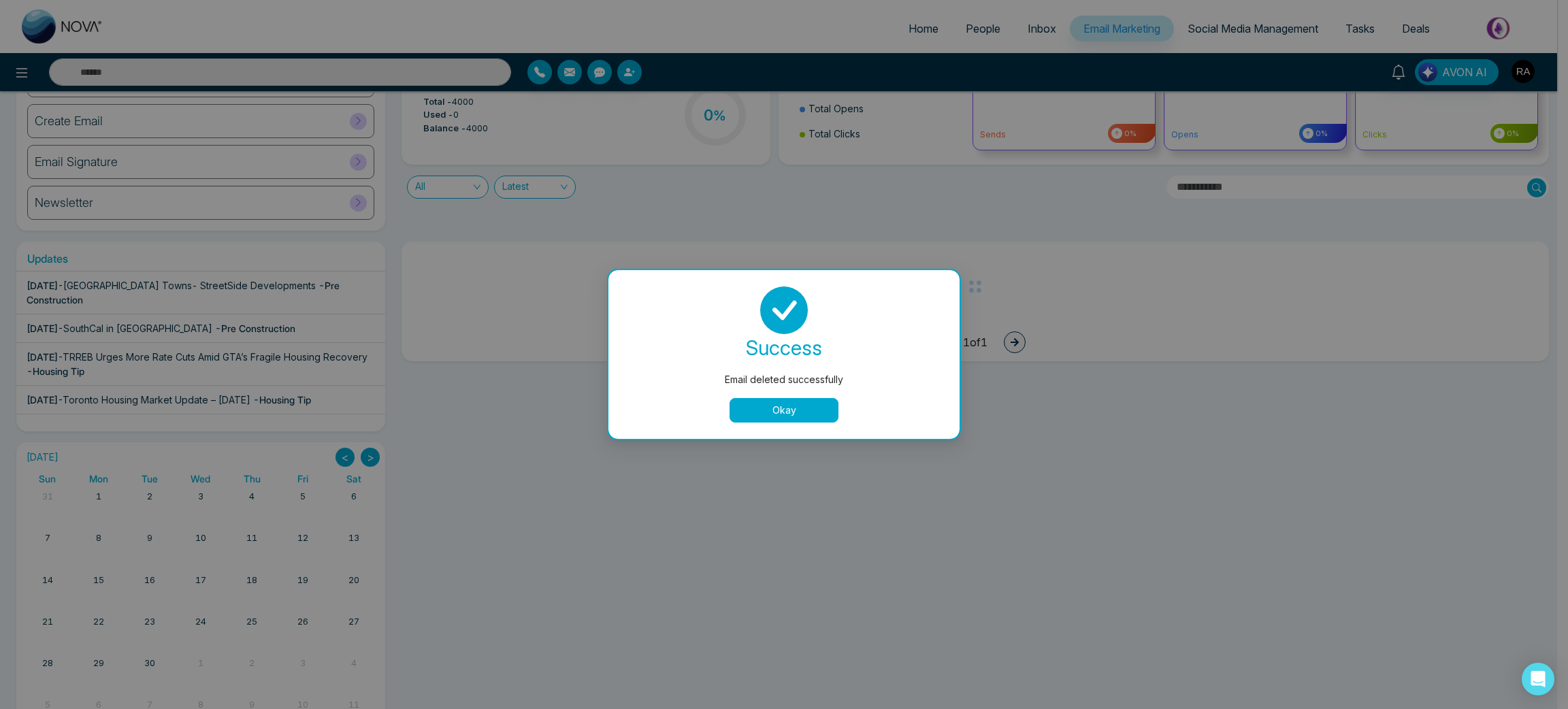
click at [831, 404] on button "Okay" at bounding box center [784, 409] width 109 height 25
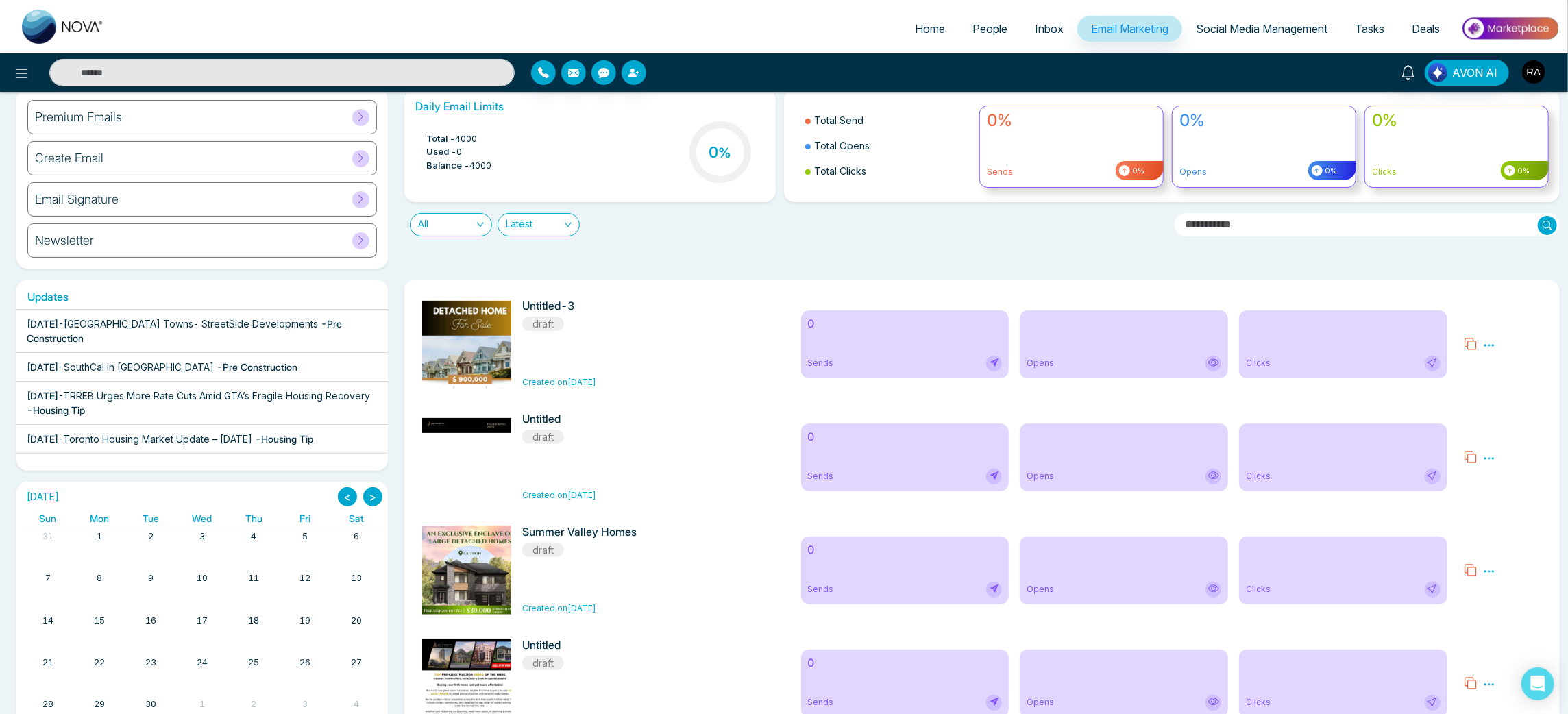
scroll to position [0, 0]
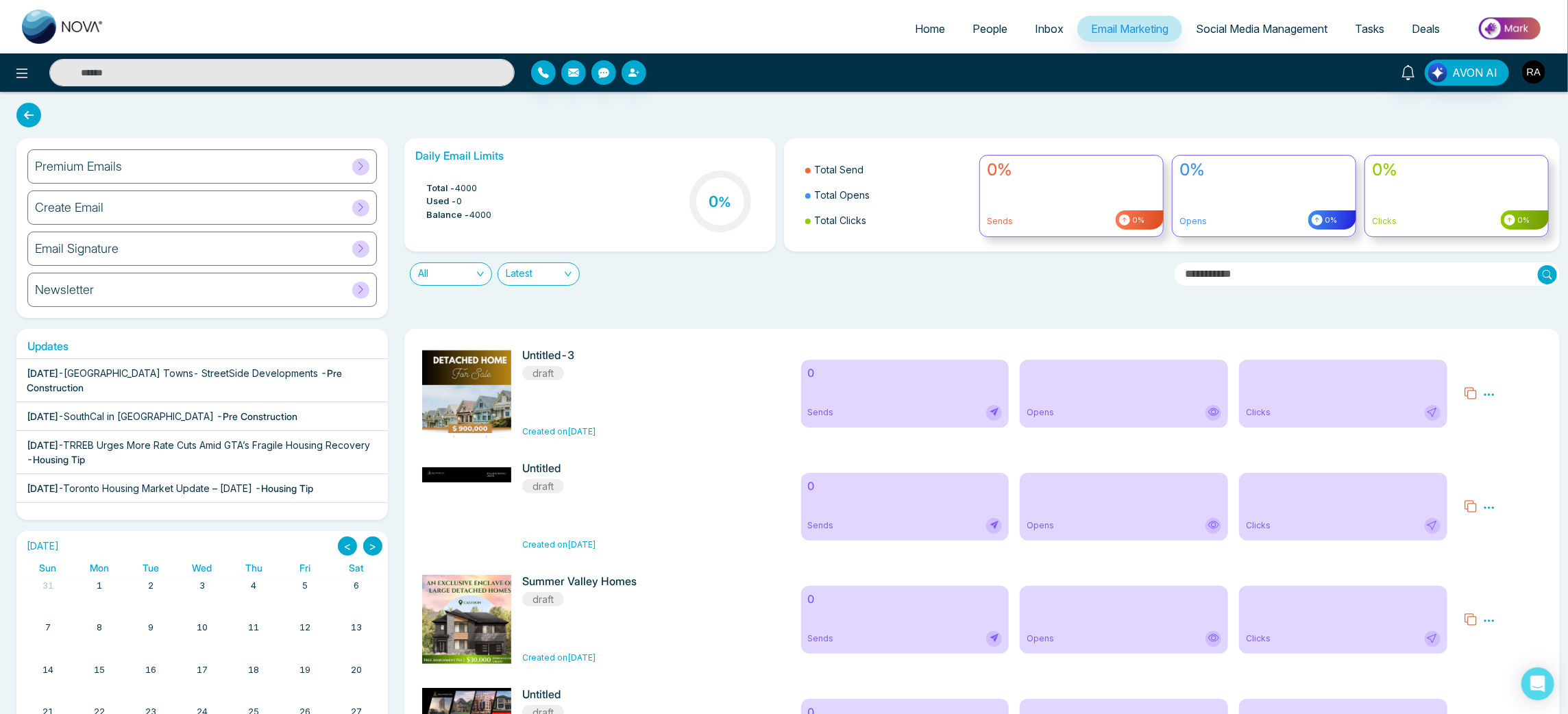
click at [1527, 74] on img "button" at bounding box center [1533, 71] width 23 height 23
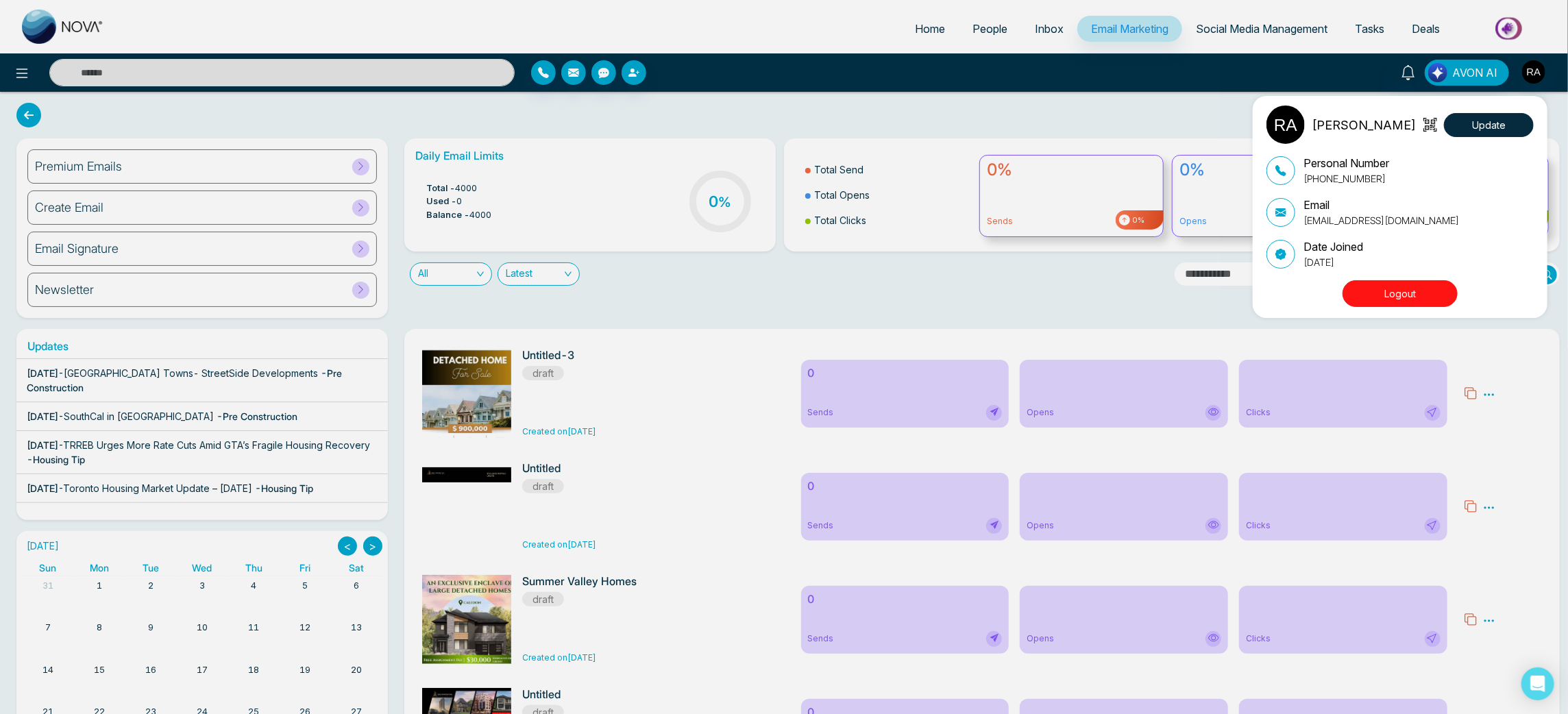
click at [1412, 285] on button "Logout" at bounding box center [1400, 293] width 115 height 27
